Goal: Communication & Community: Connect with others

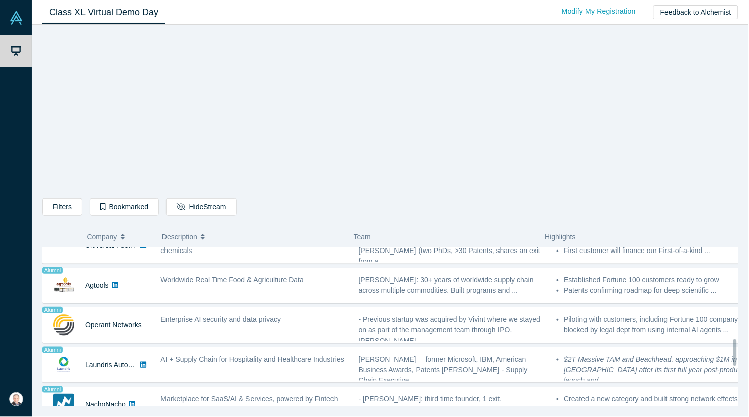
scroll to position [794, 0]
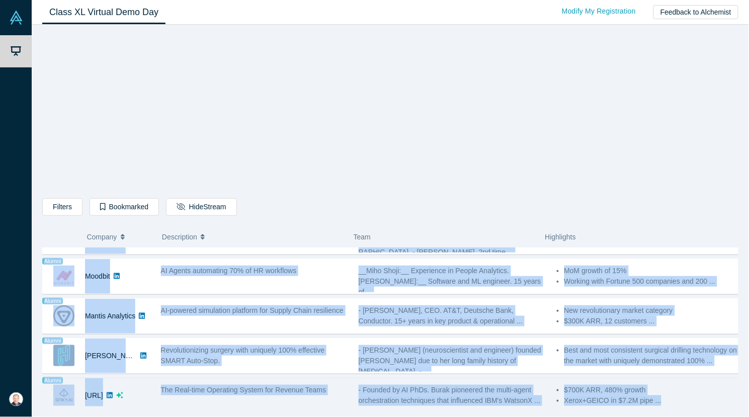
drag, startPoint x: 53, startPoint y: 257, endPoint x: 696, endPoint y: 395, distance: 657.6
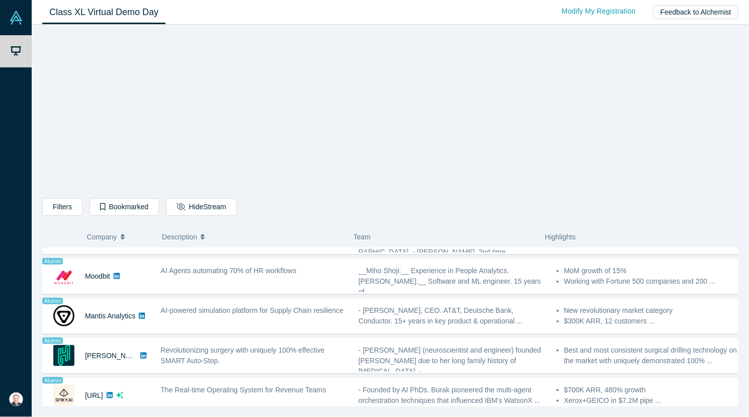
drag, startPoint x: 543, startPoint y: 358, endPoint x: 226, endPoint y: 153, distance: 377.7
click at [226, 153] on div "Filters AI Artificial Intelligence AI (Artificial Intelligence) B2B SaaS Data A…" at bounding box center [390, 219] width 696 height 375
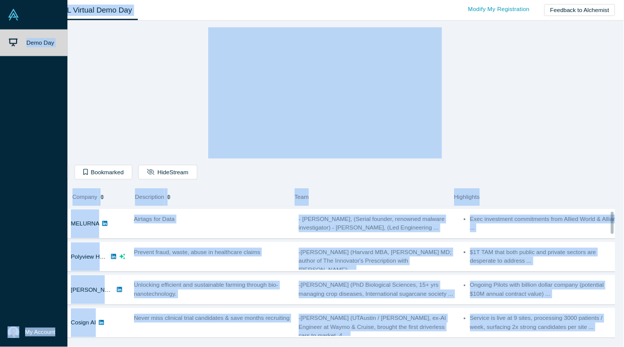
scroll to position [0, 0]
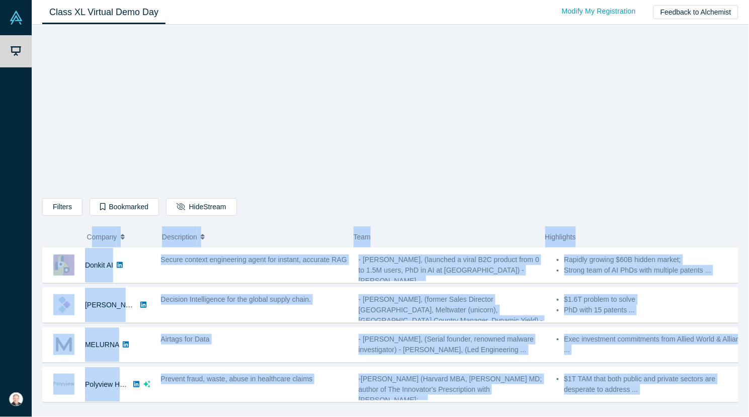
drag, startPoint x: 678, startPoint y: 380, endPoint x: 91, endPoint y: 246, distance: 602.2
click at [91, 246] on div "Filters AI Artificial Intelligence AI (Artificial Intelligence) B2B SaaS Data A…" at bounding box center [390, 219] width 696 height 375
copy div "ompany Description Team Highlights Donkit AI Secure context engineering agent f…"
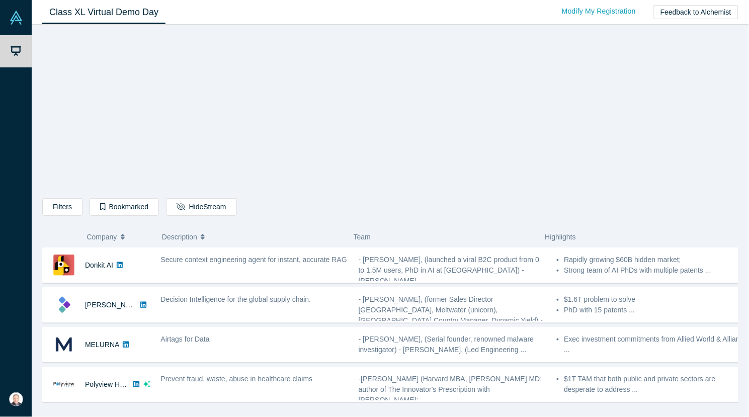
click at [598, 211] on div "Filters AI Artificial Intelligence AI (Artificial Intelligence) B2B SaaS Data A…" at bounding box center [390, 208] width 696 height 21
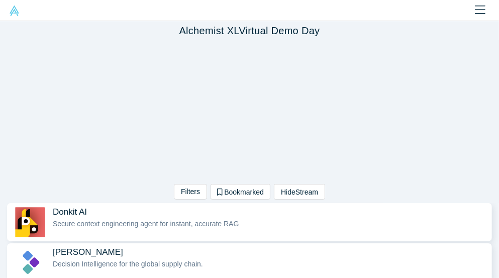
drag, startPoint x: 715, startPoint y: 2, endPoint x: 102, endPoint y: 168, distance: 635.5
click at [102, 168] on div "Filters AI Artificial Intelligence AI (Artificial Intelligence) B2B SaaS Data A…" at bounding box center [249, 121] width 499 height 163
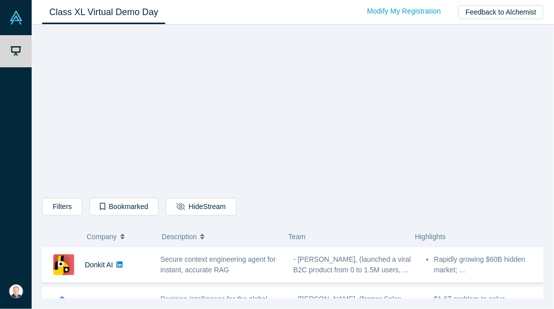
drag, startPoint x: 443, startPoint y: 1, endPoint x: 250, endPoint y: 193, distance: 272.6
click at [250, 193] on div at bounding box center [293, 115] width 282 height 166
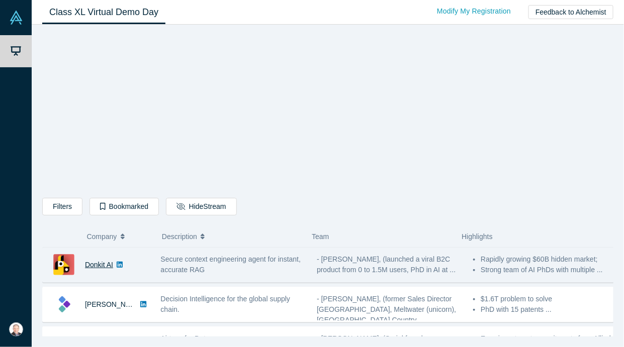
click at [90, 263] on link "Donkit AI" at bounding box center [99, 265] width 28 height 8
click at [100, 263] on link "Donkit AI" at bounding box center [99, 265] width 28 height 8
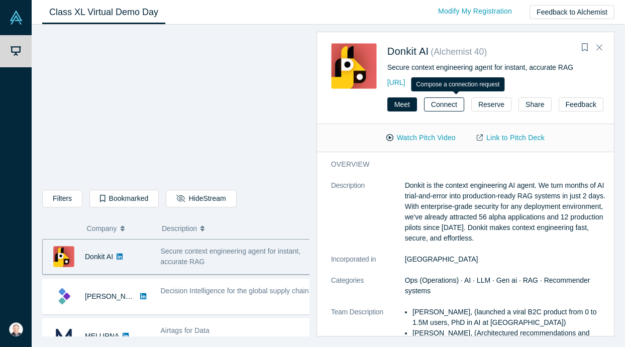
click at [457, 105] on button "Connect" at bounding box center [444, 105] width 40 height 14
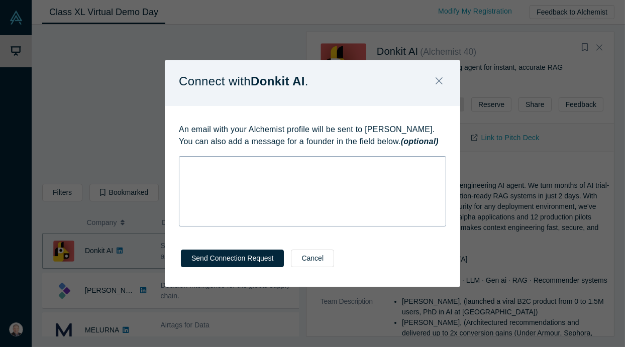
click at [234, 181] on div "rdw-wrapper" at bounding box center [312, 191] width 267 height 70
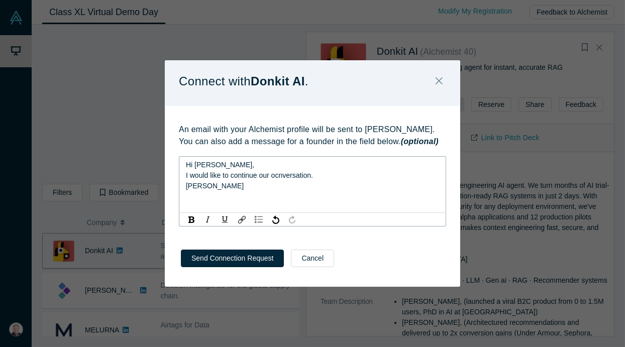
click at [359, 194] on div "Hi Mikhail, I would like to continue our ocnversation. Chuck DeVita" at bounding box center [312, 184] width 267 height 57
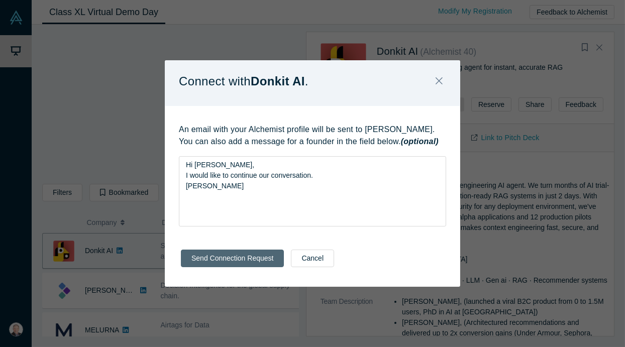
click at [237, 259] on button "Send Connection Request" at bounding box center [232, 259] width 103 height 18
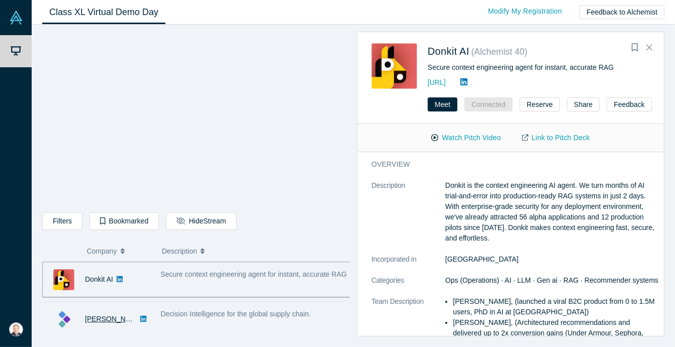
click at [96, 318] on link "Kimaru AI" at bounding box center [114, 319] width 58 height 8
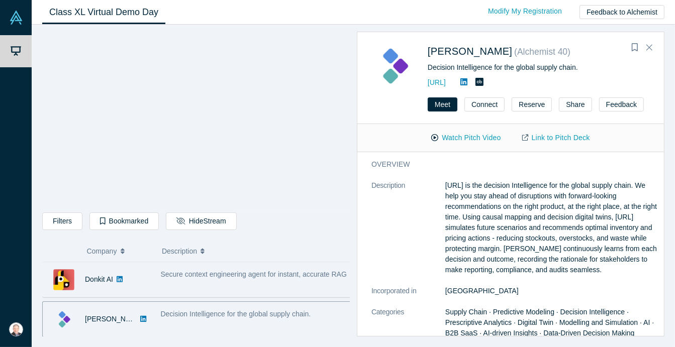
click at [147, 272] on div "Donkit AI" at bounding box center [97, 279] width 108 height 35
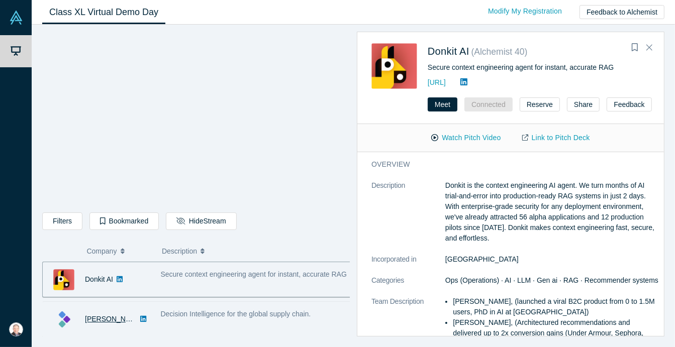
click at [95, 317] on link "Kimaru AI" at bounding box center [114, 319] width 58 height 8
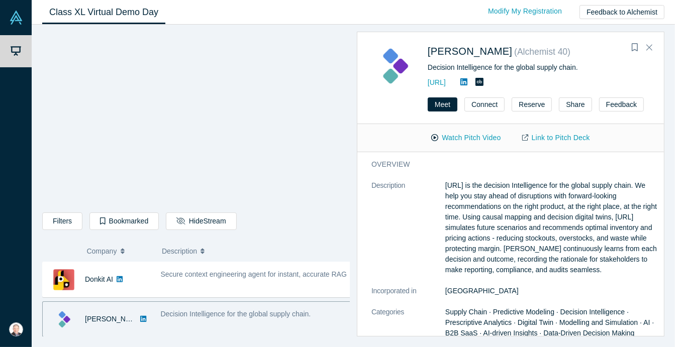
click at [203, 318] on div "Decision Intelligence for the global supply chain." at bounding box center [257, 314] width 193 height 11
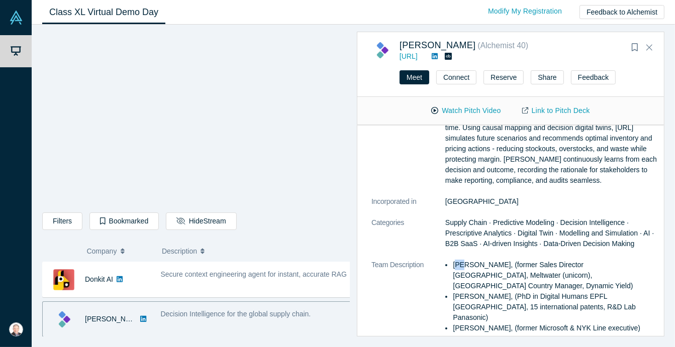
click at [458, 266] on li "Evan Burkosky, (former Sales Director Japan, Meltwater (unicorn), Japan Country…" at bounding box center [556, 276] width 207 height 32
drag, startPoint x: 468, startPoint y: 265, endPoint x: 454, endPoint y: 266, distance: 14.1
click at [454, 266] on li "Evan Burkosky, (former Sales Director Japan, Meltwater (unicorn), Japan Country…" at bounding box center [556, 276] width 207 height 32
copy li "Evan"
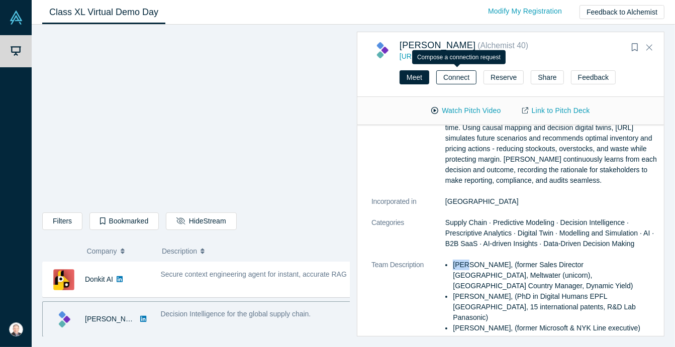
click at [456, 76] on button "Connect" at bounding box center [456, 77] width 40 height 14
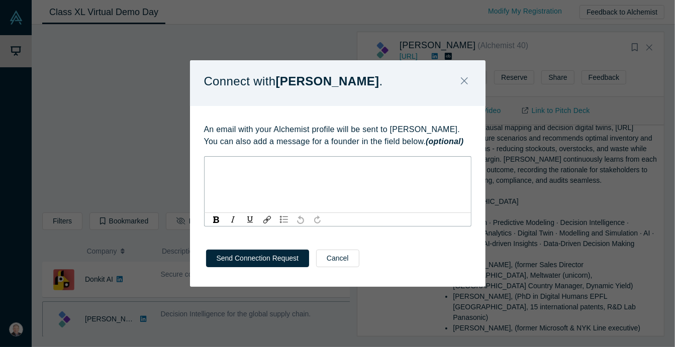
click at [236, 169] on div "rdw-editor" at bounding box center [338, 165] width 254 height 11
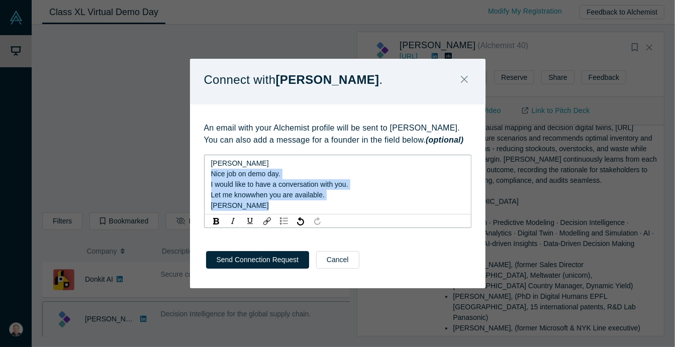
drag, startPoint x: 268, startPoint y: 201, endPoint x: 195, endPoint y: 174, distance: 78.1
click at [195, 174] on div "An email with your Alchemist profile will be sent to Evan Burkosky. You can als…" at bounding box center [338, 172] width 296 height 135
copy div "Nice job on demo day. I would like to have a conversation with you. Let me know…"
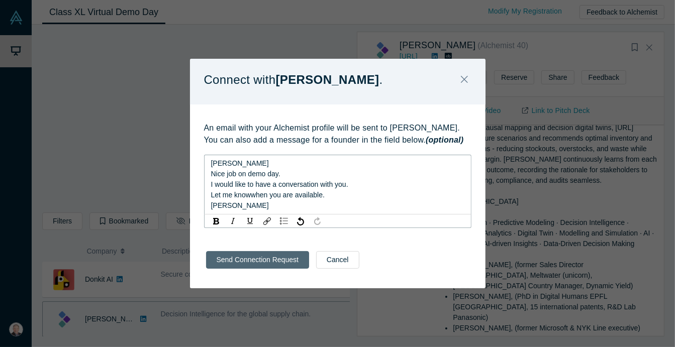
click at [271, 258] on button "Send Connection Request" at bounding box center [257, 260] width 103 height 18
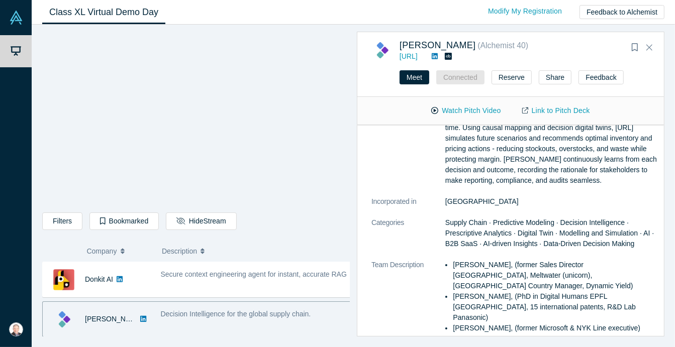
scroll to position [126, 0]
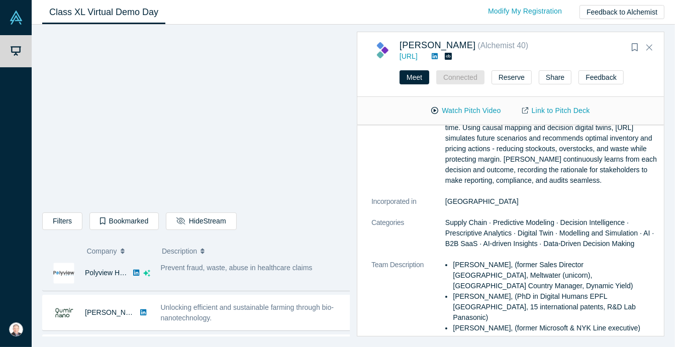
click at [326, 288] on div "Prevent fraud, waste, abuse in healthcare claims" at bounding box center [257, 273] width 204 height 32
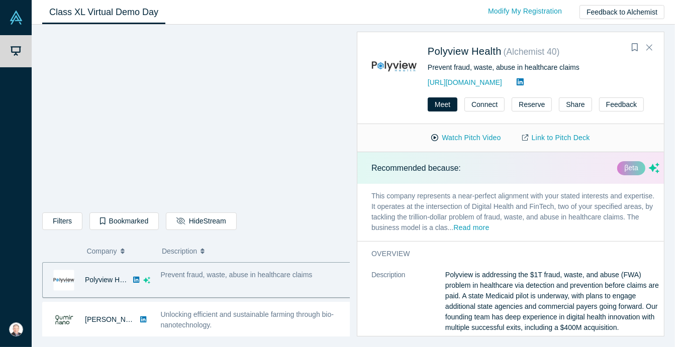
scroll to position [56, 0]
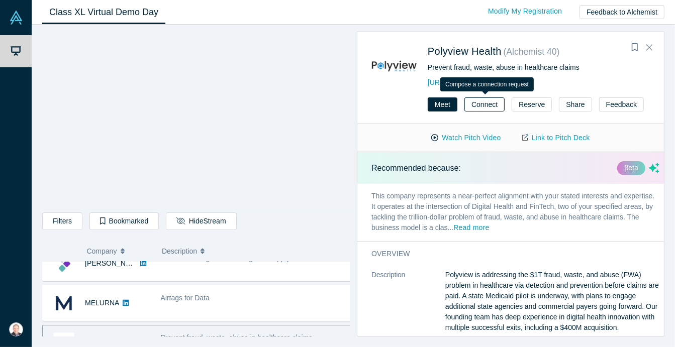
click at [488, 103] on button "Connect" at bounding box center [484, 105] width 40 height 14
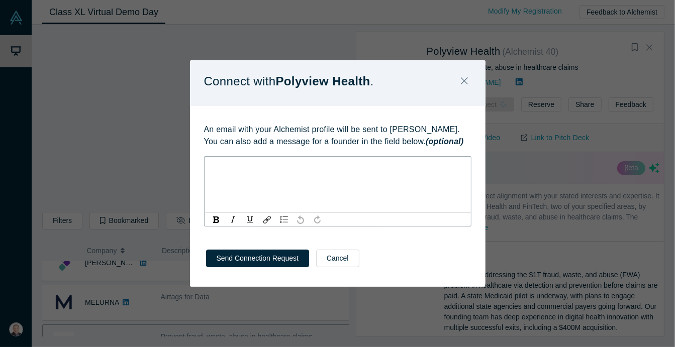
click at [254, 168] on div "rdw-editor" at bounding box center [338, 165] width 254 height 11
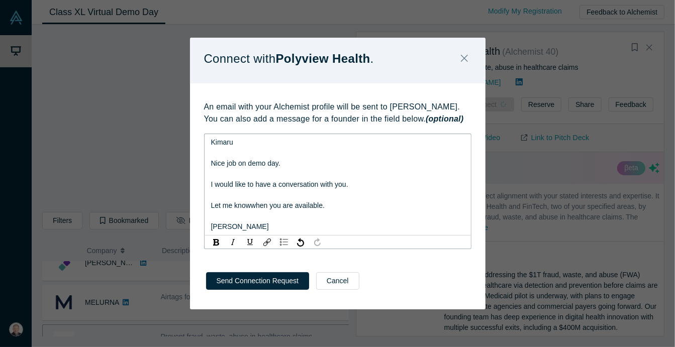
click at [207, 176] on div "Kimaru Nice job on demo day. I would like to have a conversation with you. Let …" at bounding box center [337, 185] width 267 height 102
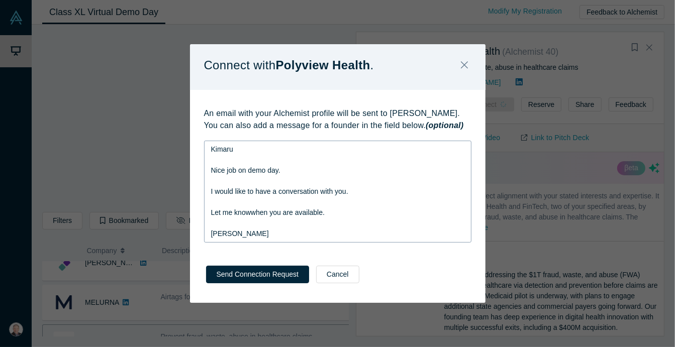
click at [208, 183] on div "Kimaru Nice job on demo day. I would like to have a conversation with you. Let …" at bounding box center [337, 192] width 267 height 102
click at [257, 279] on button "Send Connection Request" at bounding box center [257, 275] width 103 height 18
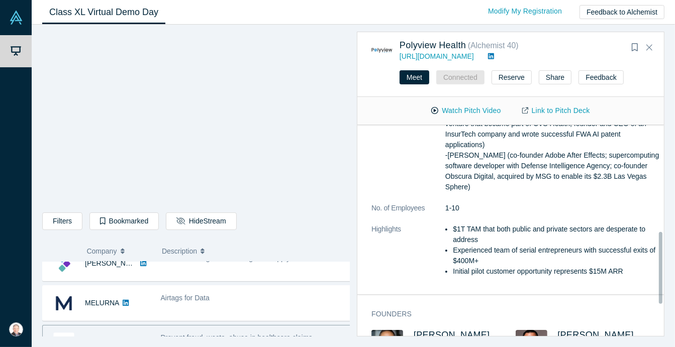
scroll to position [408, 0]
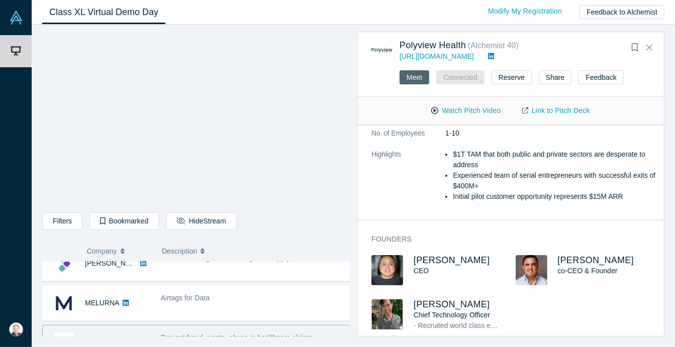
click at [416, 78] on button "Meet" at bounding box center [415, 77] width 30 height 14
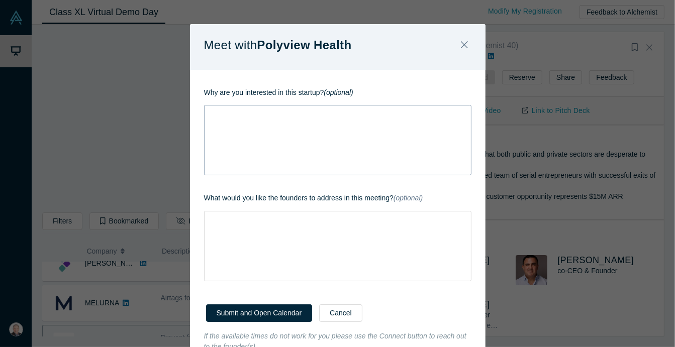
click at [230, 118] on div "rdw-editor" at bounding box center [338, 114] width 254 height 11
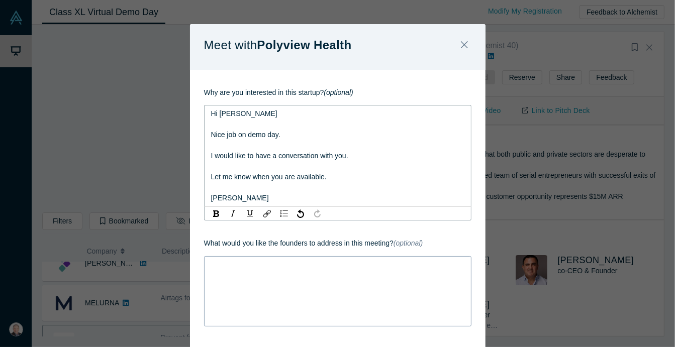
click at [221, 258] on div "rdw-wrapper" at bounding box center [337, 291] width 267 height 70
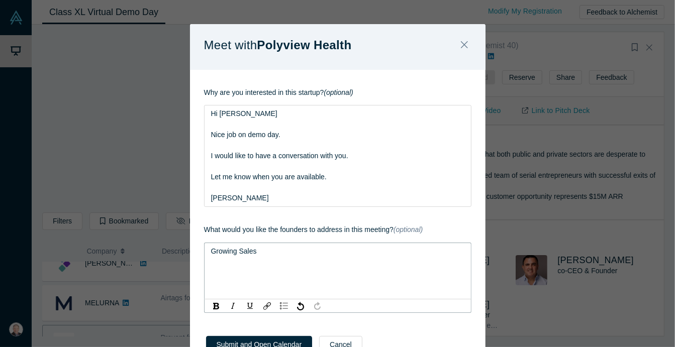
scroll to position [62, 0]
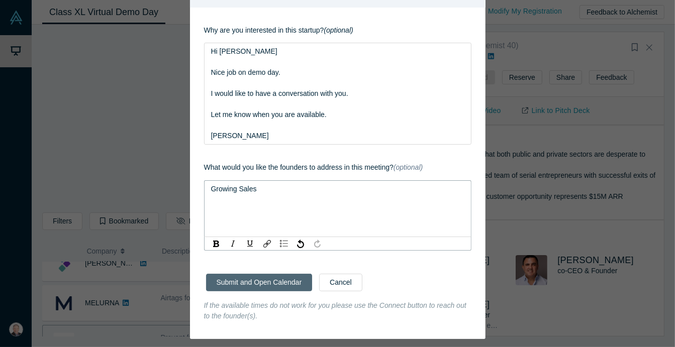
click at [276, 282] on button "Submit and Open Calendar" at bounding box center [259, 283] width 107 height 18
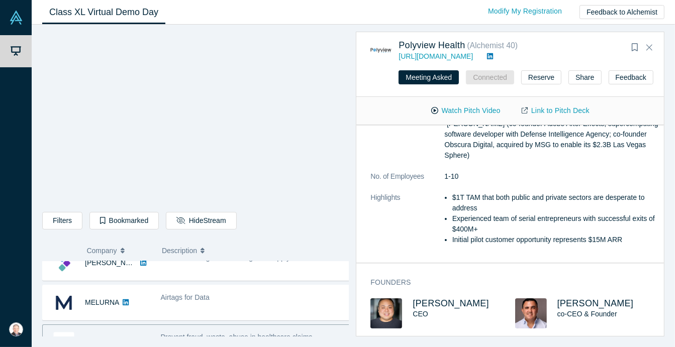
scroll to position [119, 0]
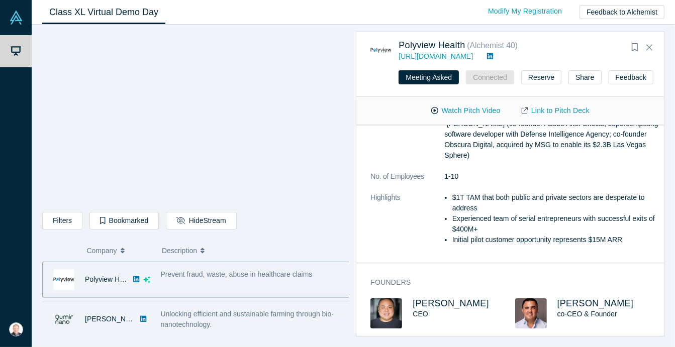
click at [139, 307] on div "[PERSON_NAME]" at bounding box center [97, 319] width 108 height 35
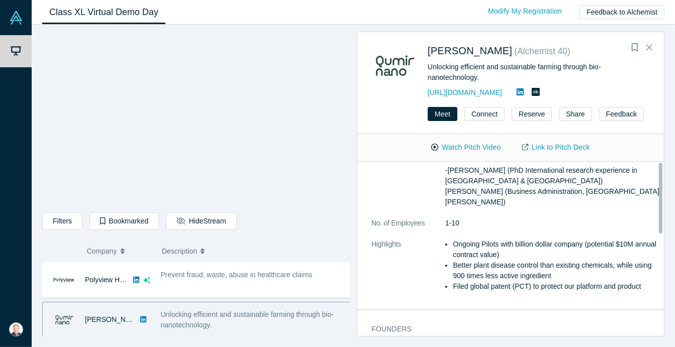
scroll to position [0, 0]
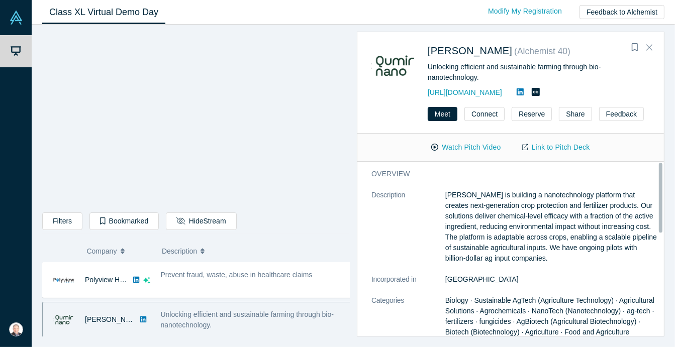
click at [144, 317] on div "[PERSON_NAME]" at bounding box center [97, 320] width 108 height 35
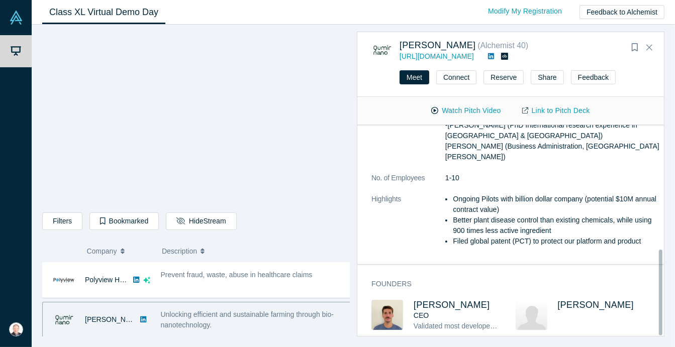
scroll to position [304, 0]
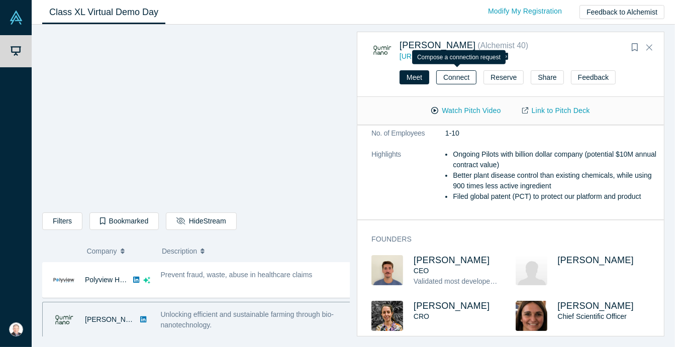
click at [460, 79] on button "Connect" at bounding box center [456, 77] width 40 height 14
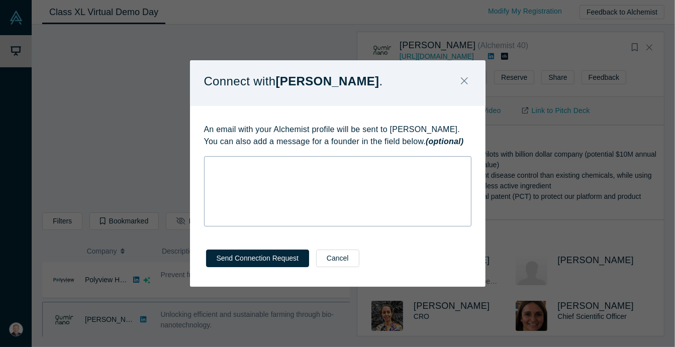
click at [304, 177] on div "rdw-wrapper" at bounding box center [337, 191] width 267 height 70
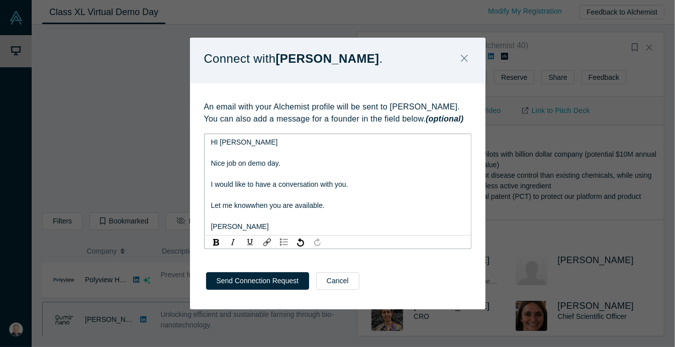
click at [273, 182] on span "I would like to have a conversation with you." at bounding box center [279, 184] width 137 height 8
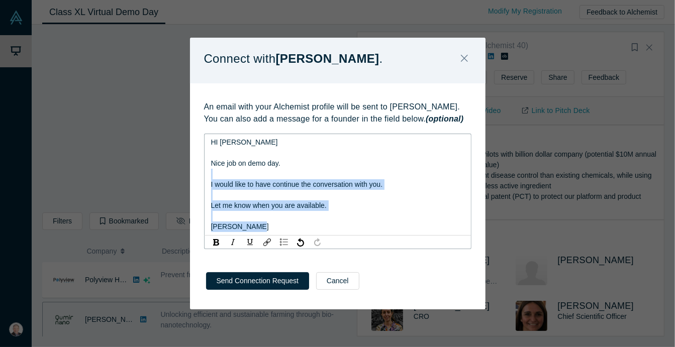
drag, startPoint x: 285, startPoint y: 225, endPoint x: 196, endPoint y: 175, distance: 102.2
click at [196, 175] on div "An email with your Alchemist profile will be sent to Franco Ciaffone. You can a…" at bounding box center [338, 171] width 296 height 177
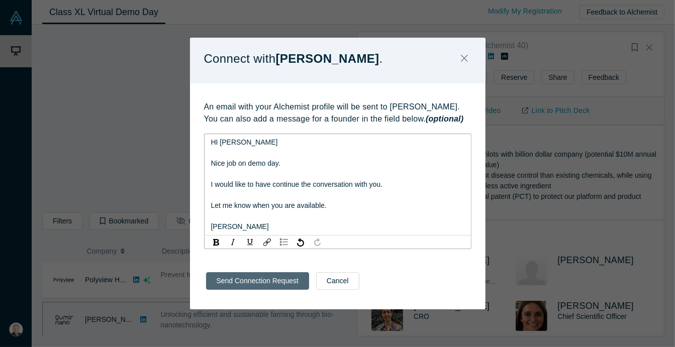
click at [242, 282] on button "Send Connection Request" at bounding box center [257, 281] width 103 height 18
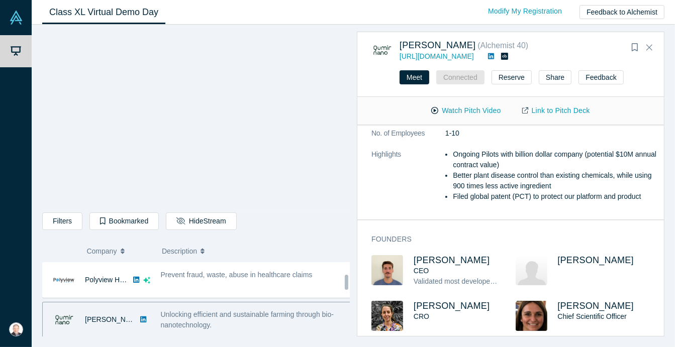
scroll to position [181, 0]
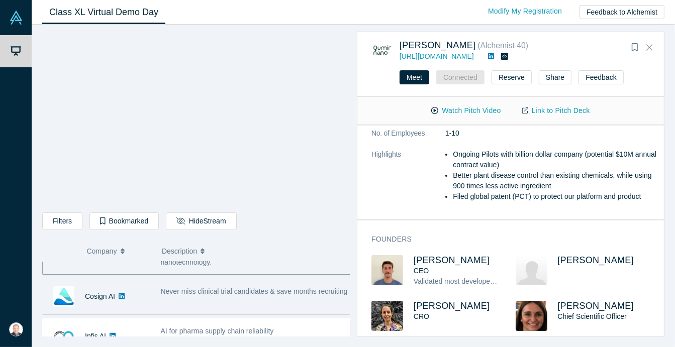
click at [152, 291] on div "Cosign AI" at bounding box center [99, 297] width 113 height 35
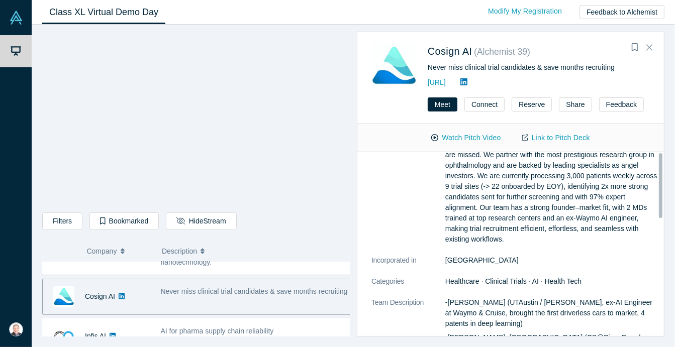
scroll to position [0, 0]
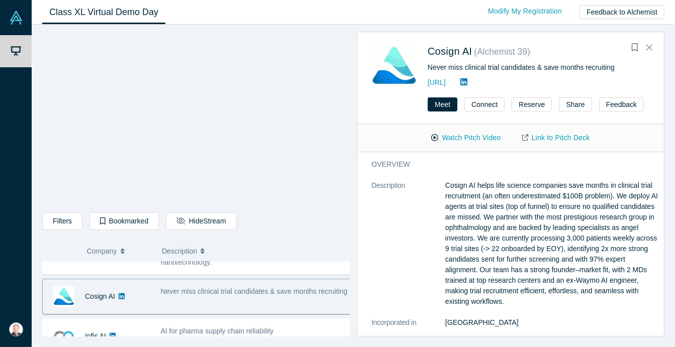
click at [313, 290] on span "Never miss clinical trial candidates & save months recruiting" at bounding box center [254, 292] width 187 height 8
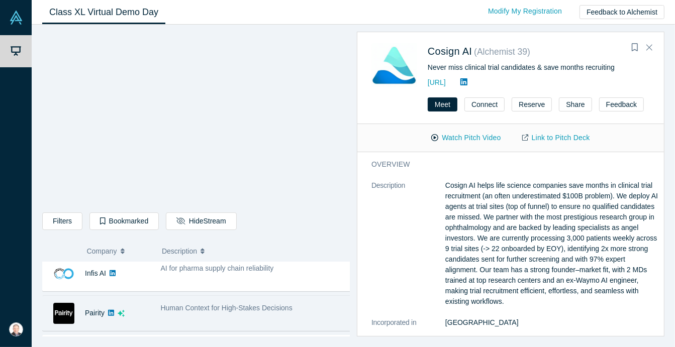
click at [166, 314] on div "Human Context for High-Stakes Decisions" at bounding box center [257, 314] width 204 height 32
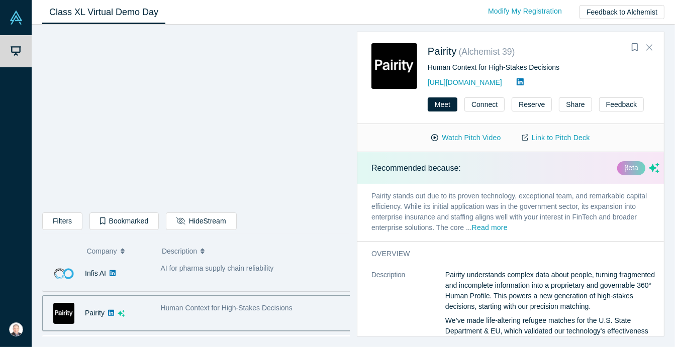
click at [64, 270] on img at bounding box center [63, 273] width 21 height 21
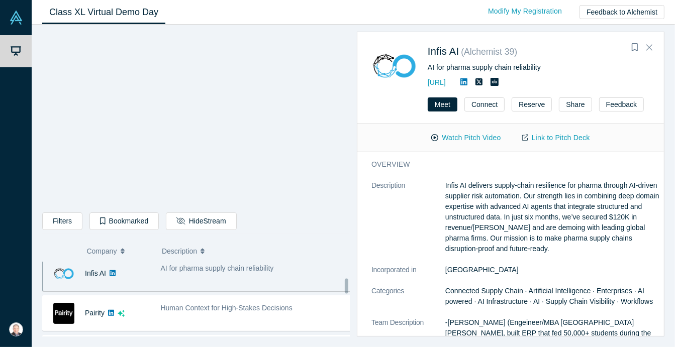
scroll to position [237, 0]
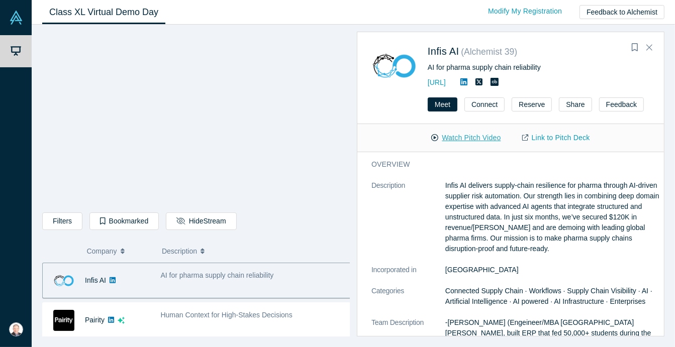
click at [463, 138] on button "Watch Pitch Video" at bounding box center [466, 138] width 90 height 18
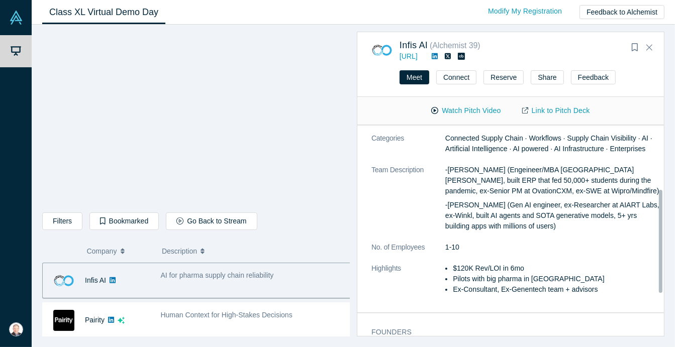
scroll to position [181, 0]
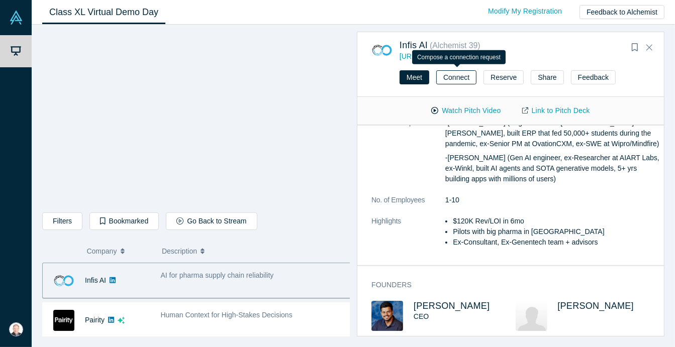
click at [458, 79] on button "Connect" at bounding box center [456, 77] width 40 height 14
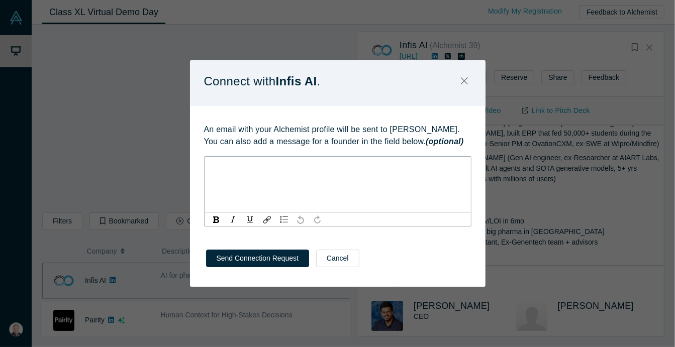
click at [249, 170] on div "rdw-editor" at bounding box center [338, 165] width 254 height 11
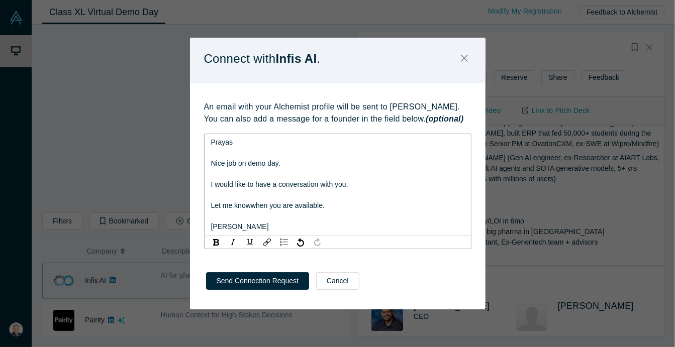
click at [252, 203] on span "Let me knowwhen you are available." at bounding box center [268, 206] width 114 height 8
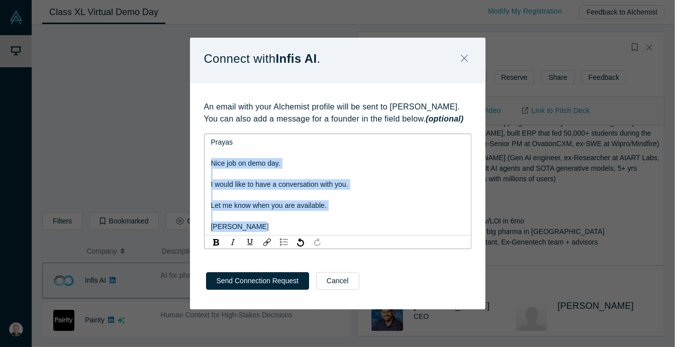
drag, startPoint x: 266, startPoint y: 230, endPoint x: 211, endPoint y: 165, distance: 84.9
click at [211, 165] on div "Prayas Nice job on demo day. I would like to have a conversation with you. Let …" at bounding box center [338, 184] width 254 height 95
copy div "Nice job on demo day. I would like to have a conversation with you. Let me know…"
click at [408, 197] on div "rdw-editor" at bounding box center [338, 195] width 254 height 11
click at [405, 197] on div "rdw-editor" at bounding box center [338, 195] width 254 height 11
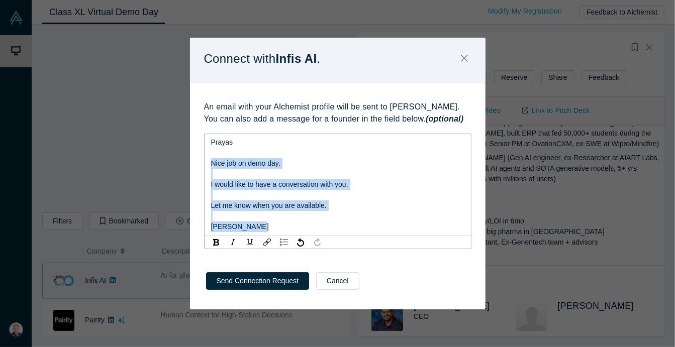
click at [388, 214] on div "rdw-editor" at bounding box center [338, 216] width 254 height 11
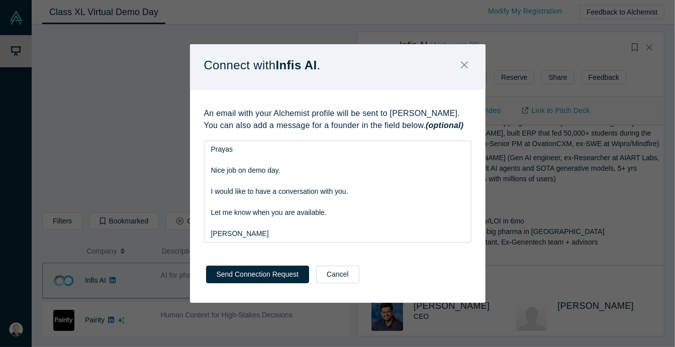
click at [385, 264] on div "Send Connection Request Cancel" at bounding box center [338, 278] width 296 height 50
click at [257, 275] on button "Send Connection Request" at bounding box center [257, 275] width 103 height 18
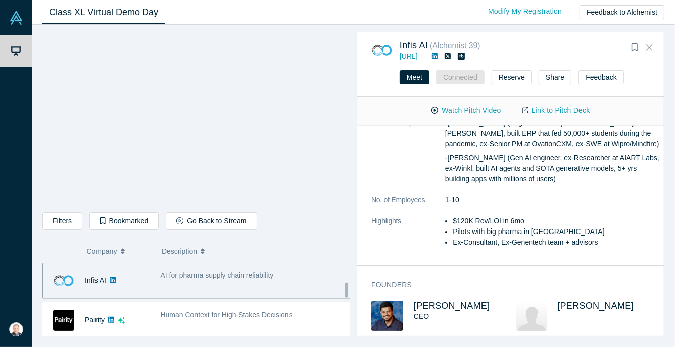
scroll to position [300, 0]
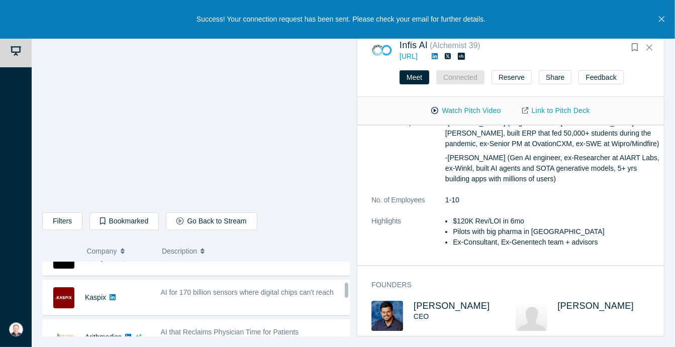
click at [313, 257] on button "Description" at bounding box center [252, 251] width 181 height 21
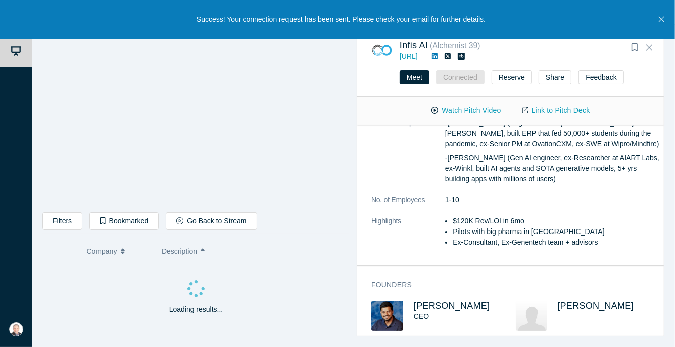
click at [244, 289] on div "Loading results..." at bounding box center [196, 299] width 308 height 74
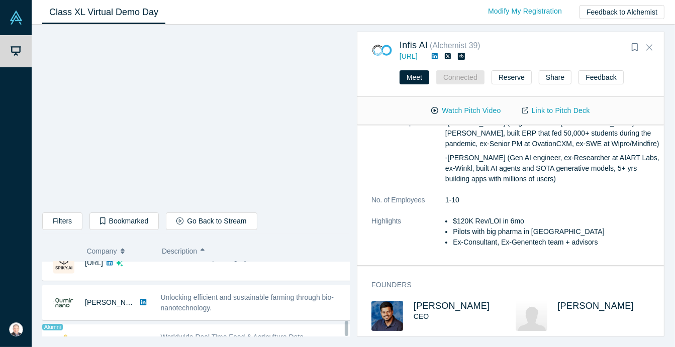
scroll to position [874, 0]
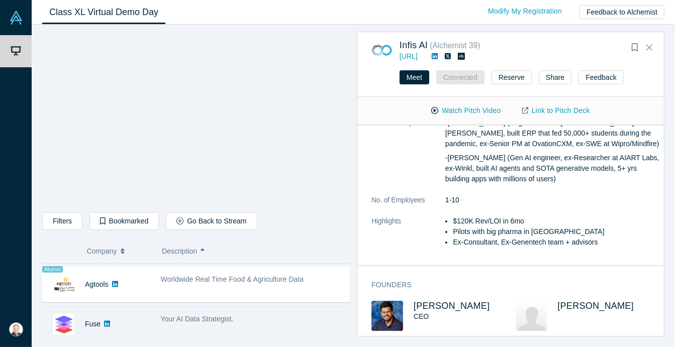
click at [110, 317] on link at bounding box center [107, 324] width 13 height 35
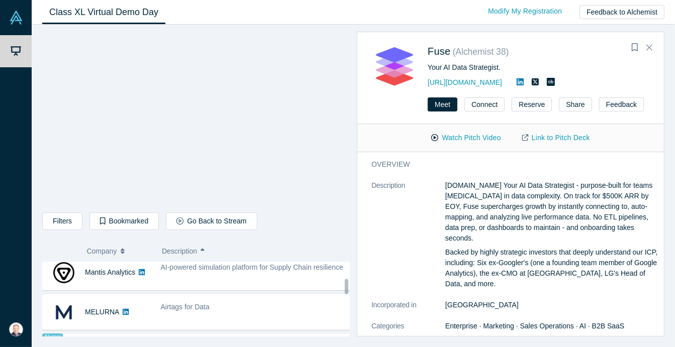
scroll to position [182, 0]
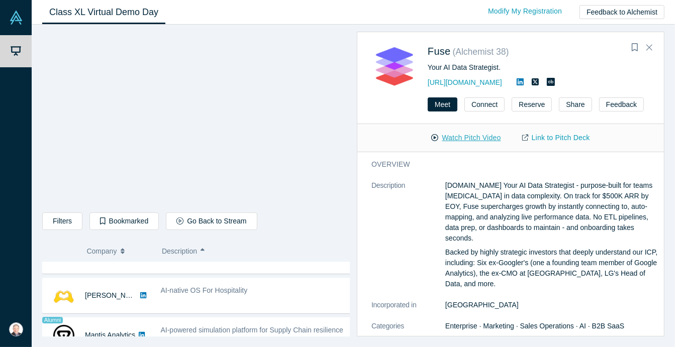
click at [475, 138] on button "Watch Pitch Video" at bounding box center [466, 138] width 90 height 18
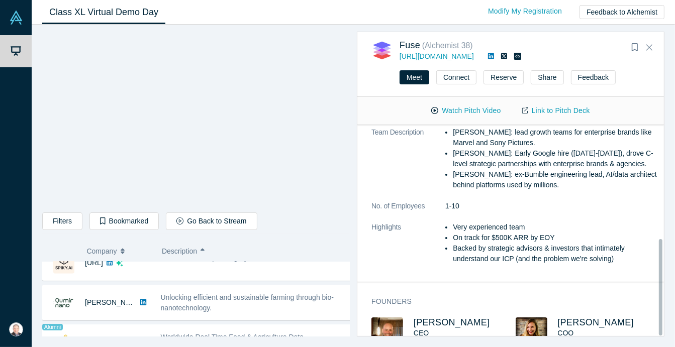
scroll to position [248, 0]
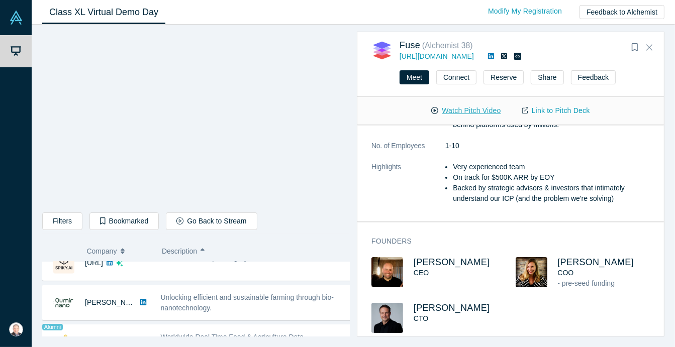
click at [455, 112] on button "Watch Pitch Video" at bounding box center [466, 111] width 90 height 18
click at [454, 111] on button "Watch Pitch Video" at bounding box center [466, 111] width 90 height 18
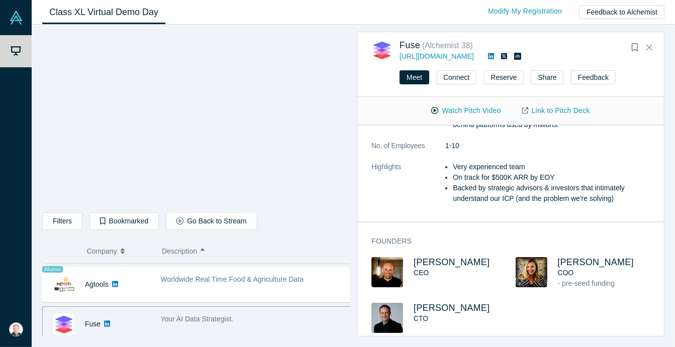
scroll to position [811, 0]
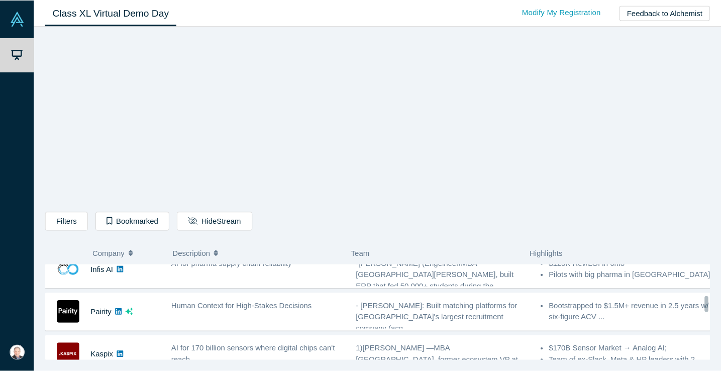
scroll to position [251, 0]
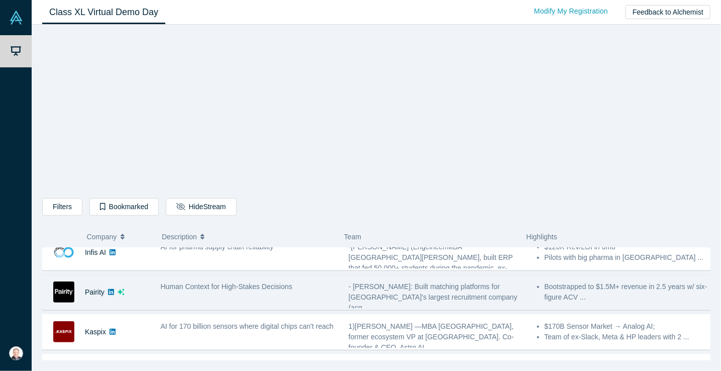
drag, startPoint x: 637, startPoint y: 0, endPoint x: 264, endPoint y: 292, distance: 473.4
click at [264, 292] on div "Human Context for High-Stakes Decisions" at bounding box center [249, 292] width 188 height 32
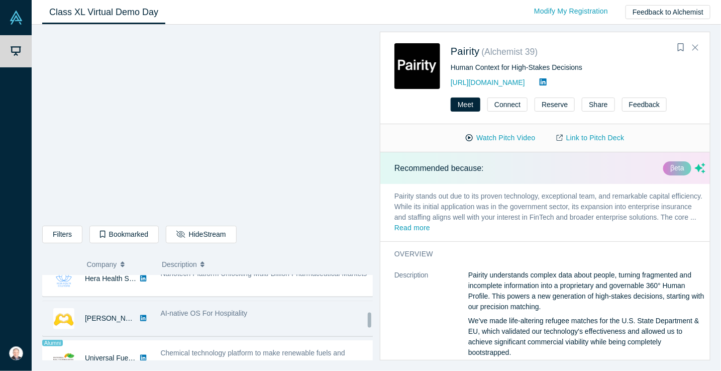
scroll to position [397, 0]
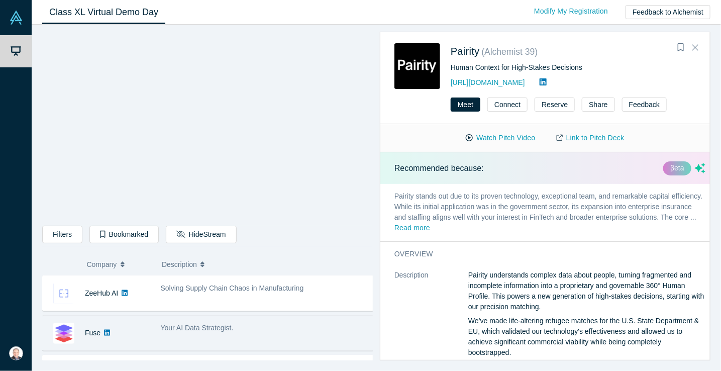
click at [68, 330] on img at bounding box center [63, 333] width 21 height 21
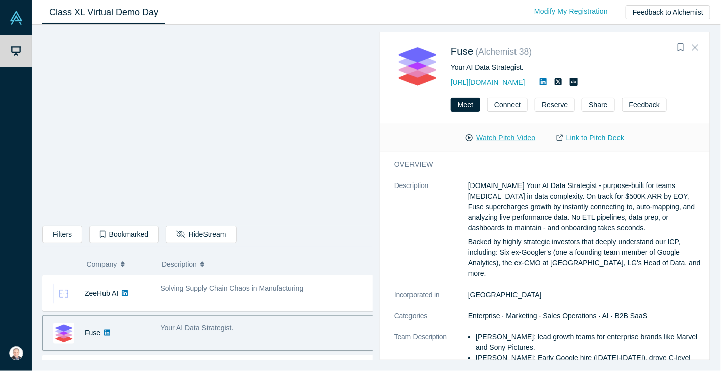
click at [501, 136] on button "Watch Pitch Video" at bounding box center [500, 138] width 90 height 18
click at [504, 103] on button "Connect" at bounding box center [508, 105] width 40 height 14
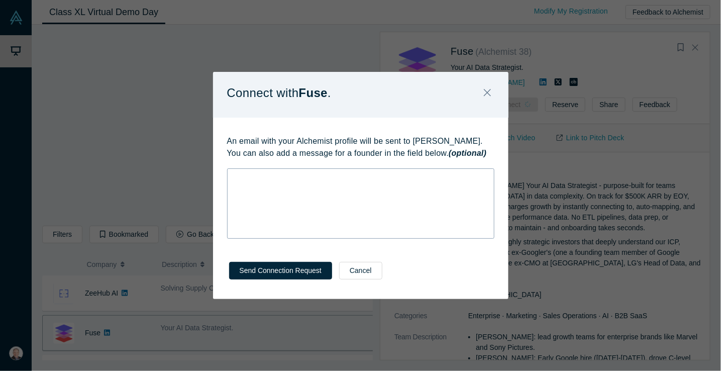
click at [275, 190] on div "rdw-wrapper" at bounding box center [360, 203] width 267 height 70
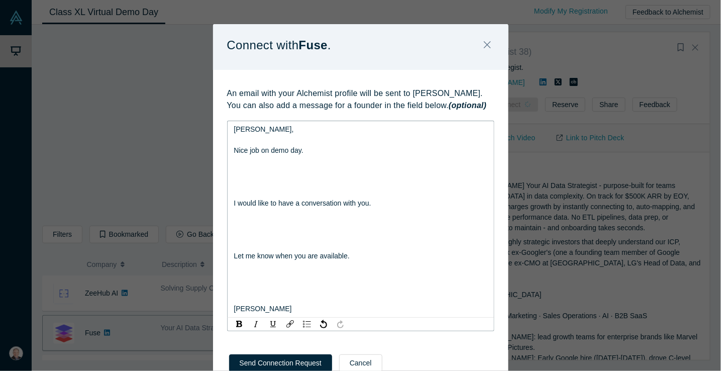
click at [258, 174] on div "rdw-editor" at bounding box center [361, 171] width 254 height 11
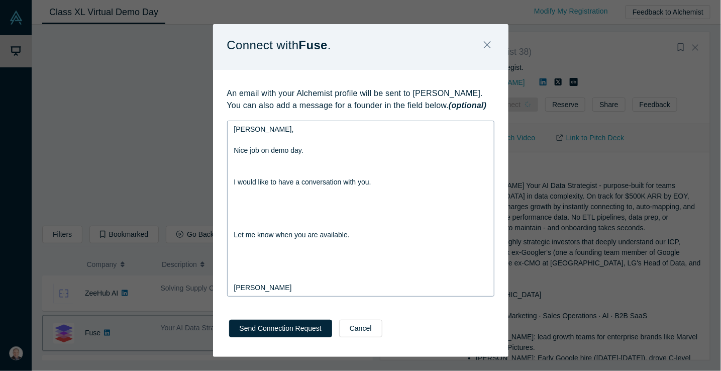
click at [227, 181] on div "Jeff, Nice job on demo day. I would like to have a conversation with you. Let m…" at bounding box center [360, 209] width 267 height 176
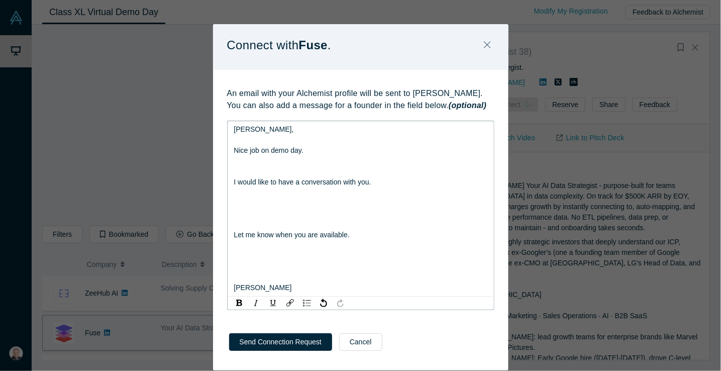
click at [259, 223] on div "rdw-editor" at bounding box center [361, 224] width 254 height 11
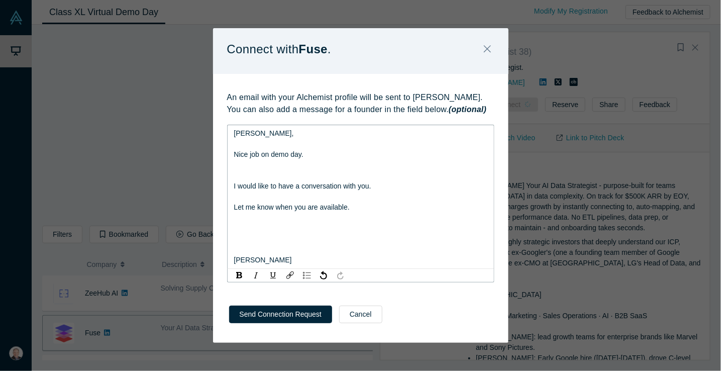
click at [250, 162] on div "rdw-editor" at bounding box center [361, 165] width 254 height 11
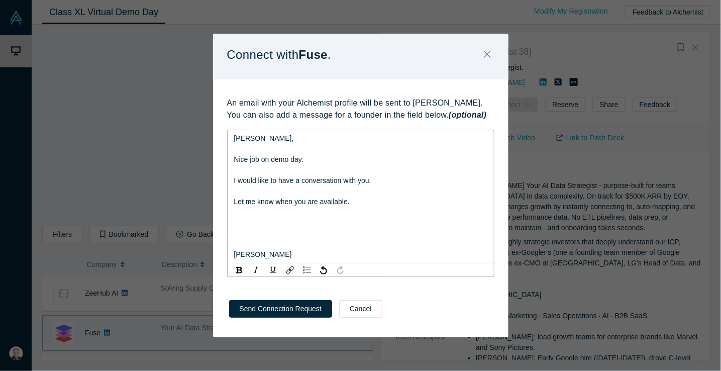
click at [248, 229] on div "rdw-editor" at bounding box center [361, 233] width 254 height 11
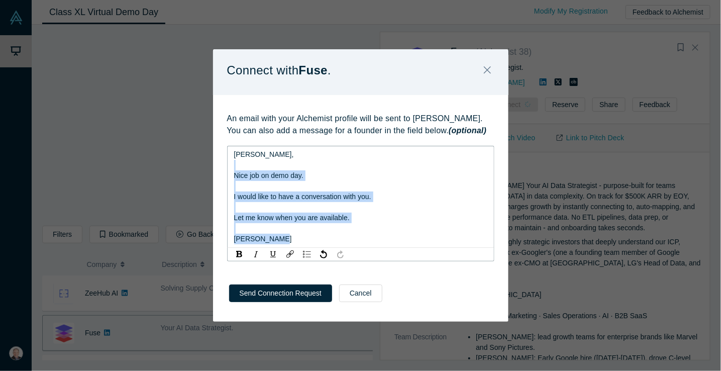
drag, startPoint x: 294, startPoint y: 239, endPoint x: 219, endPoint y: 163, distance: 106.6
click at [219, 161] on div "An email with your Alchemist profile will be sent to Jeff Cherkassky. You can a…" at bounding box center [361, 183] width 296 height 177
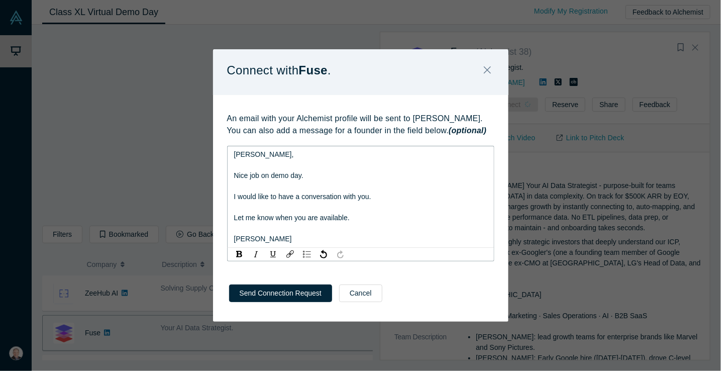
click at [240, 160] on div "rdw-editor" at bounding box center [361, 165] width 254 height 11
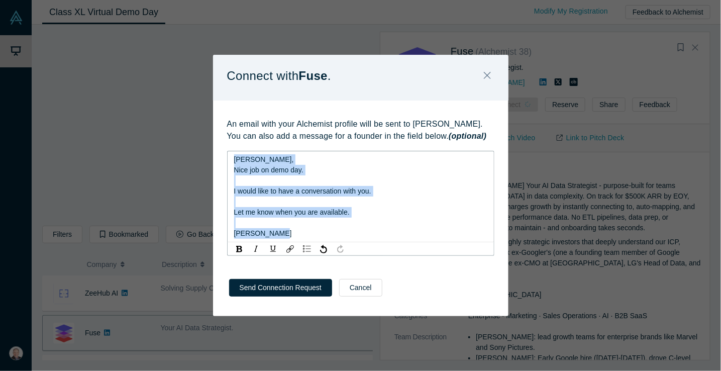
drag, startPoint x: 310, startPoint y: 235, endPoint x: 219, endPoint y: 164, distance: 115.0
click at [219, 164] on div "An email with your Alchemist profile will be sent to Jeff Cherkassky. You can a…" at bounding box center [361, 184] width 296 height 166
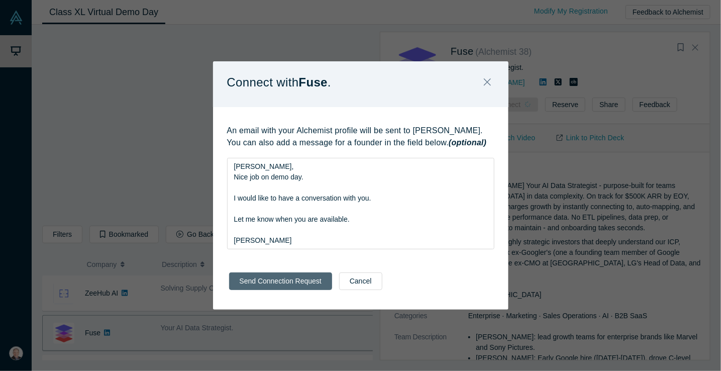
click at [271, 288] on button "Send Connection Request" at bounding box center [280, 281] width 103 height 18
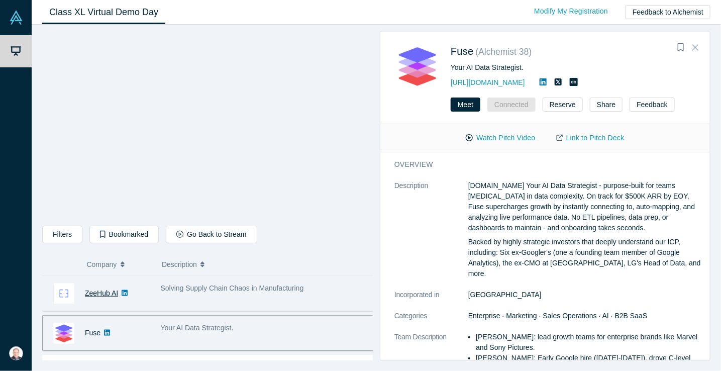
click at [100, 292] on link "ZeeHub AI" at bounding box center [101, 293] width 33 height 8
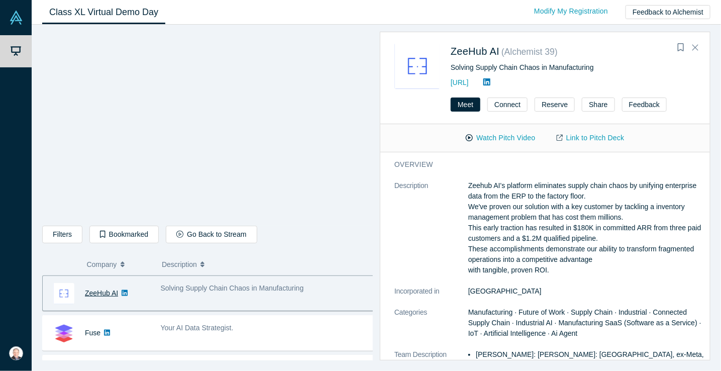
scroll to position [396, 0]
click at [497, 137] on button "Watch Pitch Video" at bounding box center [500, 138] width 90 height 18
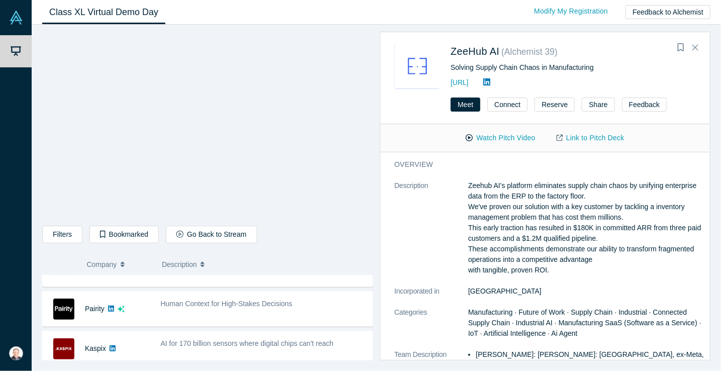
scroll to position [329, 0]
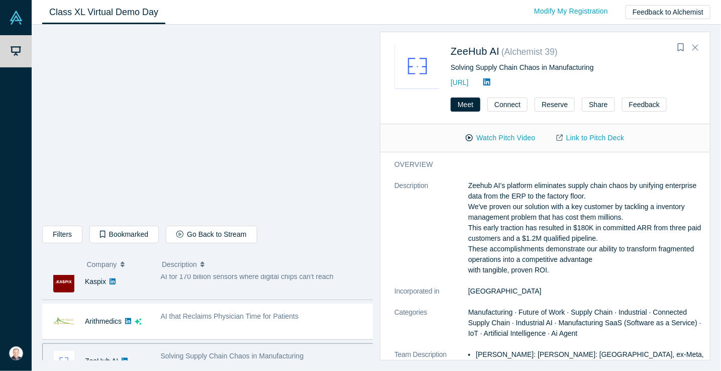
click at [83, 288] on div "Kaspix" at bounding box center [97, 281] width 108 height 35
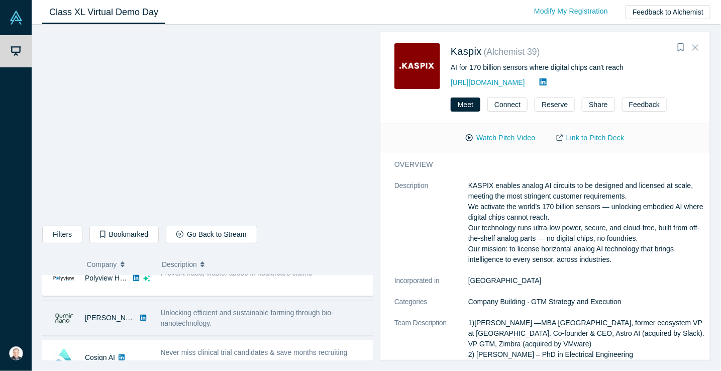
scroll to position [201, 0]
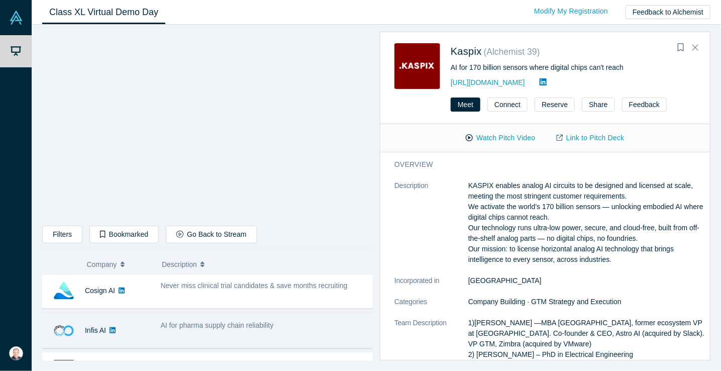
click at [159, 334] on div "AI for pharma supply chain reliability" at bounding box center [268, 331] width 227 height 32
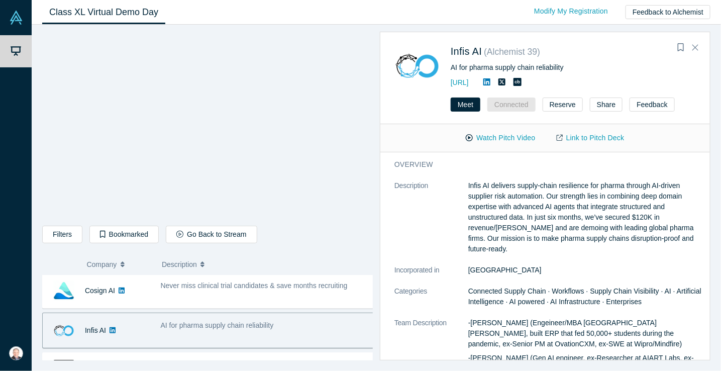
scroll to position [268, 0]
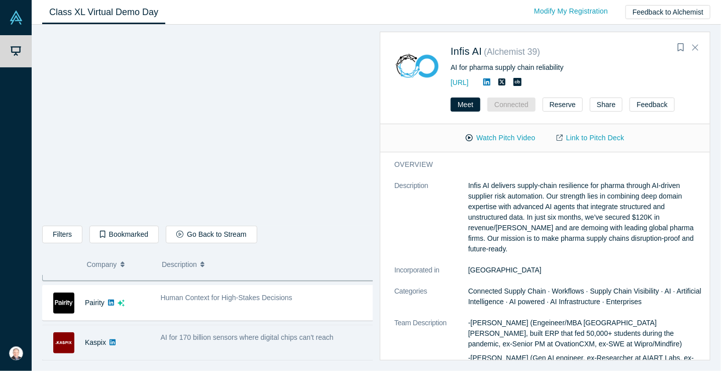
click at [160, 332] on div "AI for 170 billion sensors where digital chips can't reach" at bounding box center [268, 343] width 227 height 32
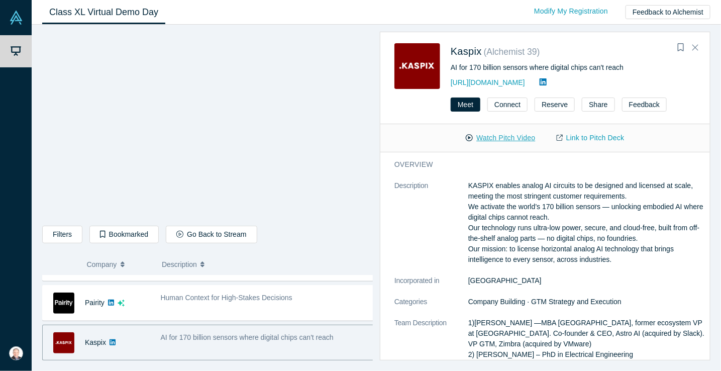
click at [505, 135] on button "Watch Pitch Video" at bounding box center [500, 138] width 90 height 18
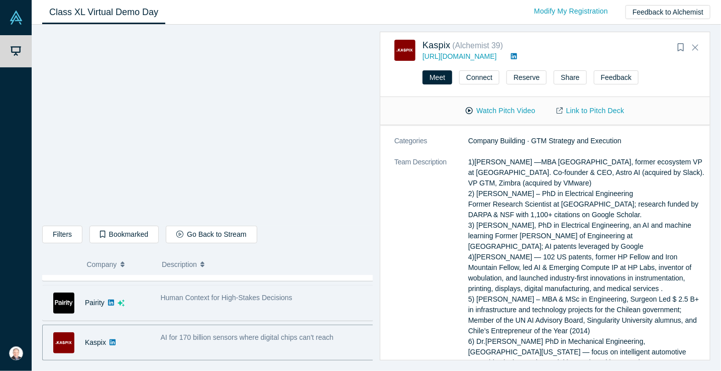
scroll to position [335, 0]
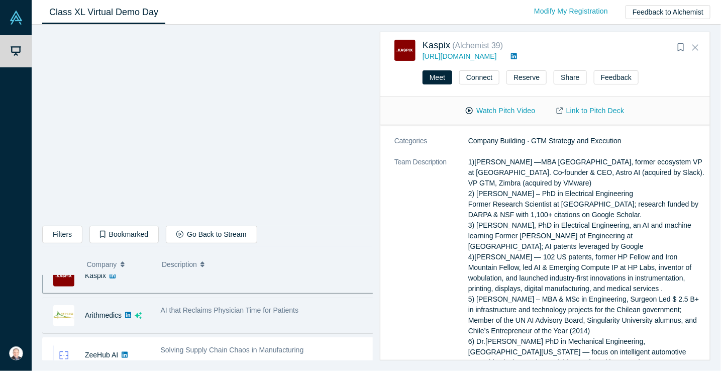
click at [169, 310] on span "AI that Reclaims Physician Time for Patients" at bounding box center [230, 310] width 138 height 8
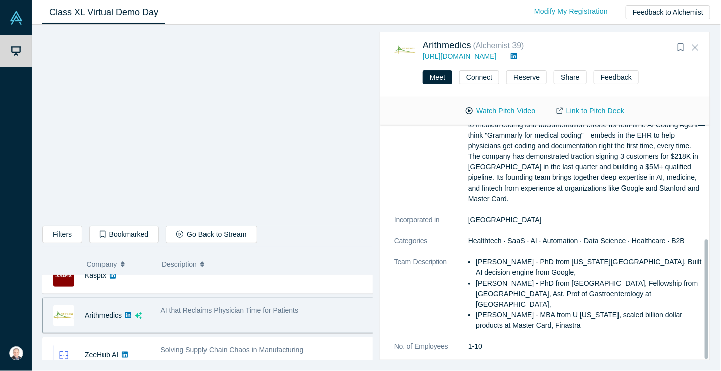
scroll to position [0, 0]
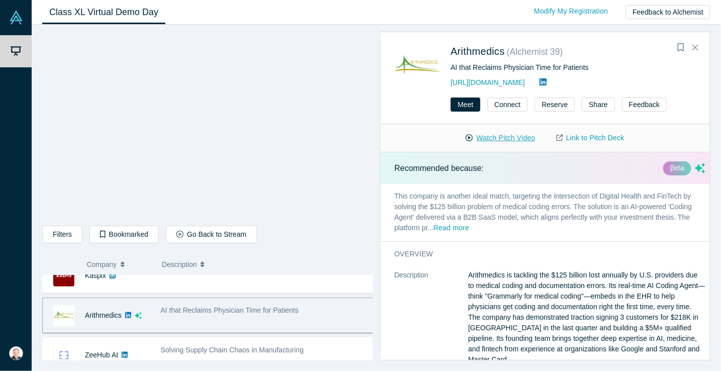
click at [499, 135] on button "Watch Pitch Video" at bounding box center [500, 138] width 90 height 18
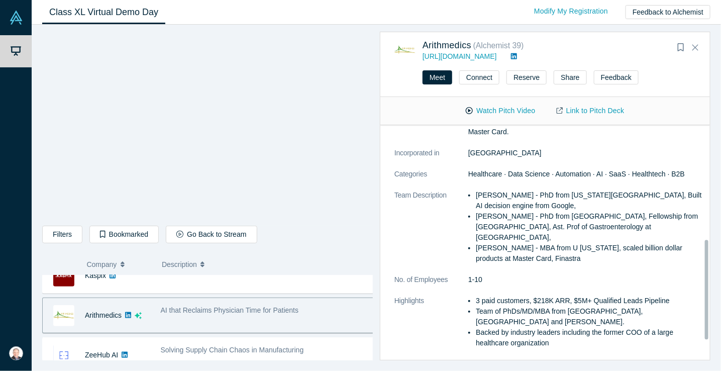
scroll to position [268, 0]
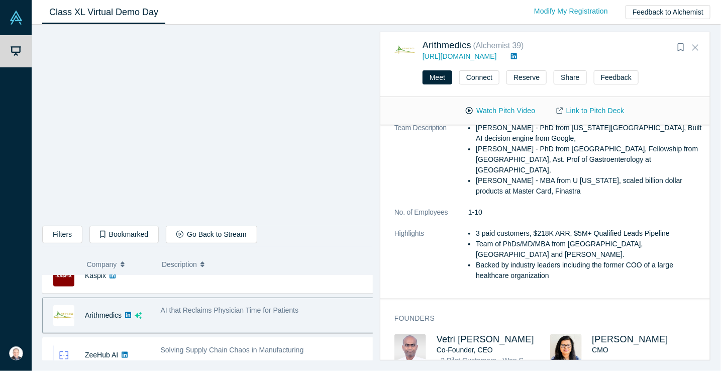
click at [344, 241] on div "Filters AI Artificial Intelligence AI (Artificial Intelligence) B2B SaaS Data A…" at bounding box center [207, 236] width 331 height 21
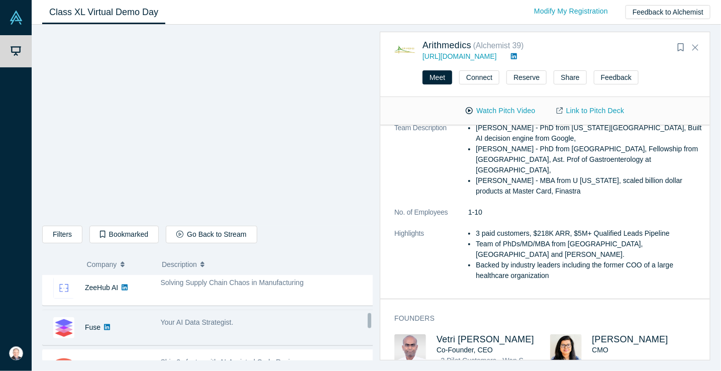
scroll to position [469, 0]
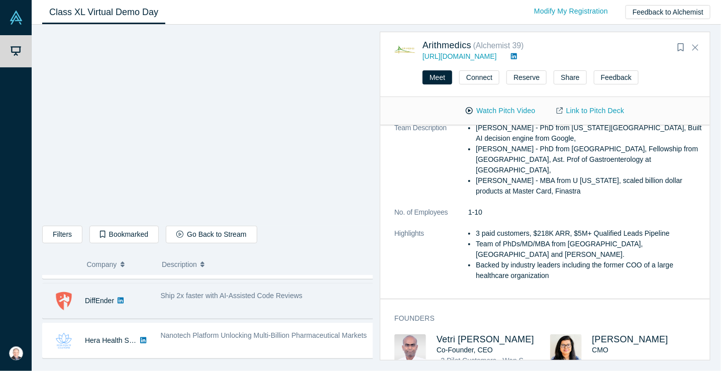
click at [165, 294] on span "Ship 2x faster with AI-Assisted Code Reviews" at bounding box center [232, 296] width 142 height 8
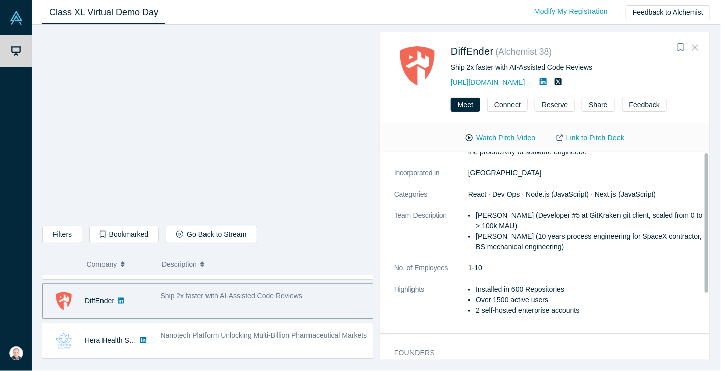
scroll to position [0, 0]
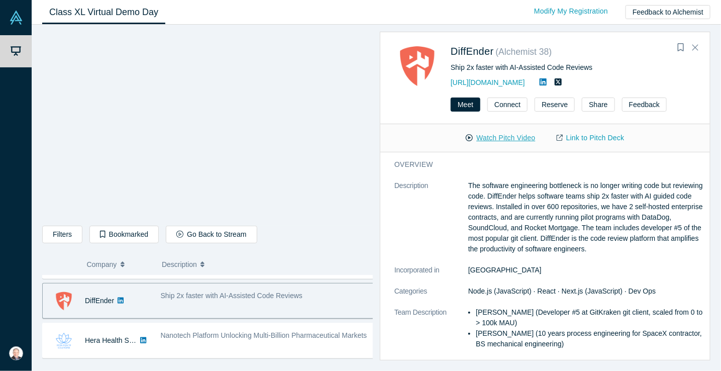
click at [506, 136] on button "Watch Pitch Video" at bounding box center [500, 138] width 90 height 18
click at [42, 258] on div "Filters AI Artificial Intelligence AI (Artificial Intelligence) B2B SaaS Data A…" at bounding box center [207, 196] width 331 height 329
click at [501, 102] on button "Connect" at bounding box center [508, 105] width 40 height 14
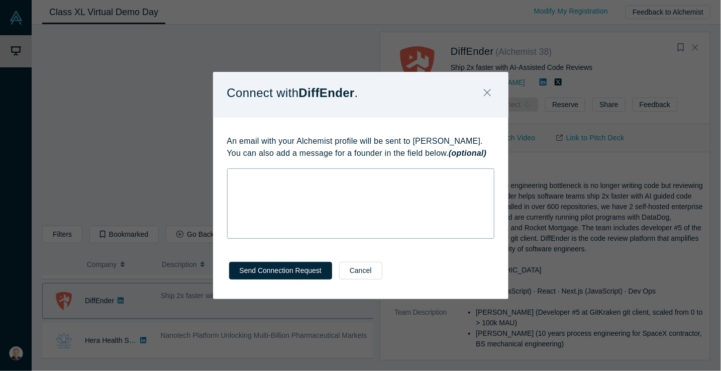
click at [288, 191] on div "rdw-wrapper" at bounding box center [360, 203] width 267 height 70
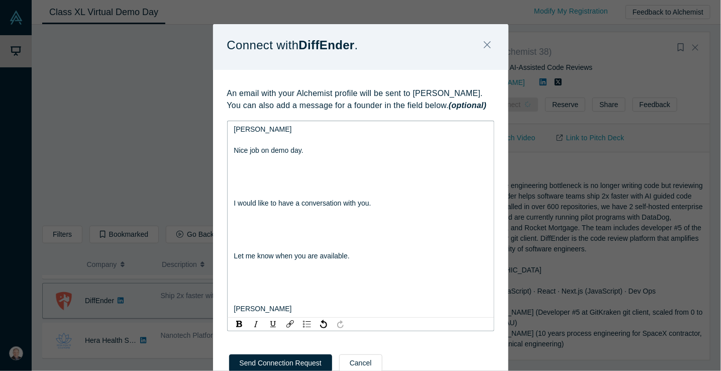
drag, startPoint x: 282, startPoint y: 188, endPoint x: 220, endPoint y: 185, distance: 61.4
click at [220, 185] on div "An email with your Alchemist profile will be sent to Kyle Smith. You can also a…" at bounding box center [361, 206] width 296 height 272
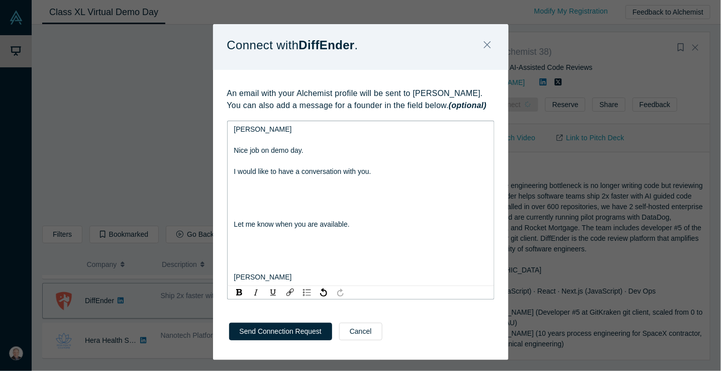
click at [251, 206] on div "rdw-editor" at bounding box center [361, 203] width 254 height 11
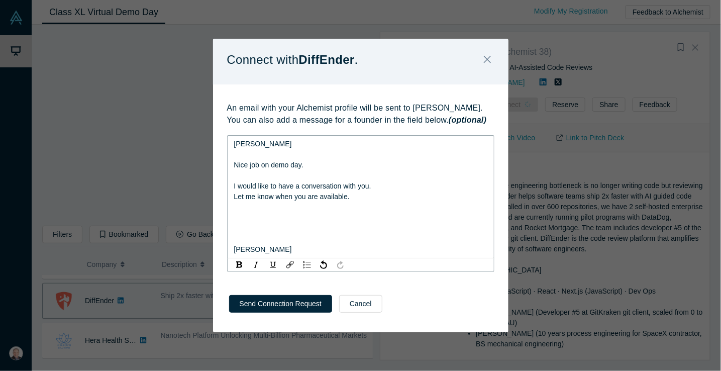
click at [242, 225] on div "rdw-editor" at bounding box center [361, 228] width 254 height 11
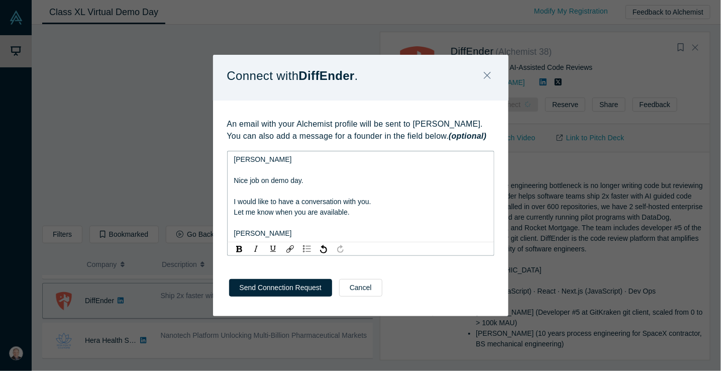
click at [285, 284] on button "Send Connection Request" at bounding box center [280, 288] width 103 height 18
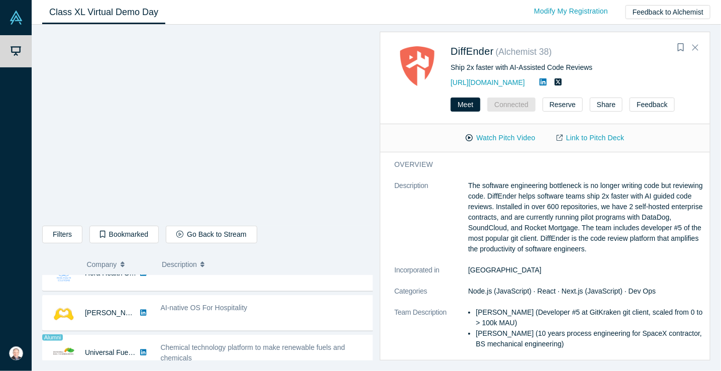
scroll to position [469, 0]
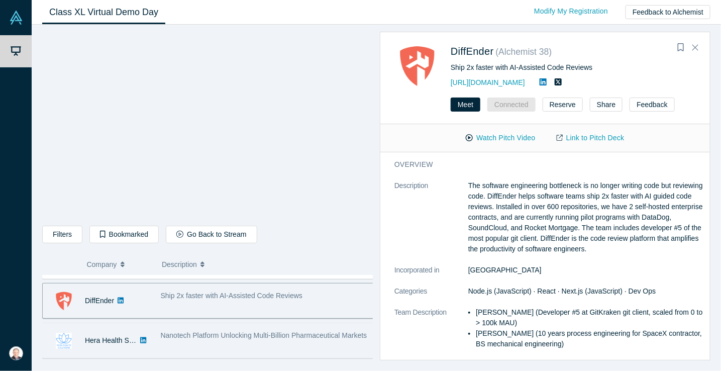
click at [165, 332] on span "Nanotech Platform Unlocking Multi-Billion Pharmaceutical Markets" at bounding box center [264, 335] width 207 height 8
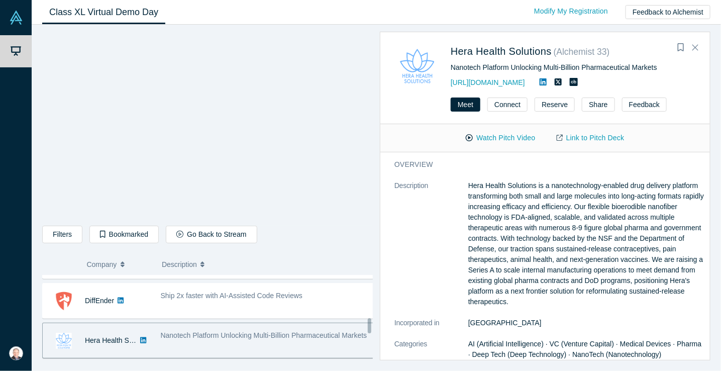
scroll to position [536, 0]
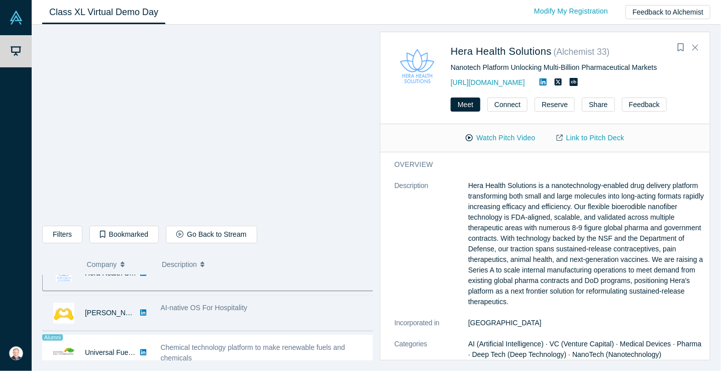
click at [161, 309] on span "AI-native OS For Hospitality" at bounding box center [204, 308] width 87 height 8
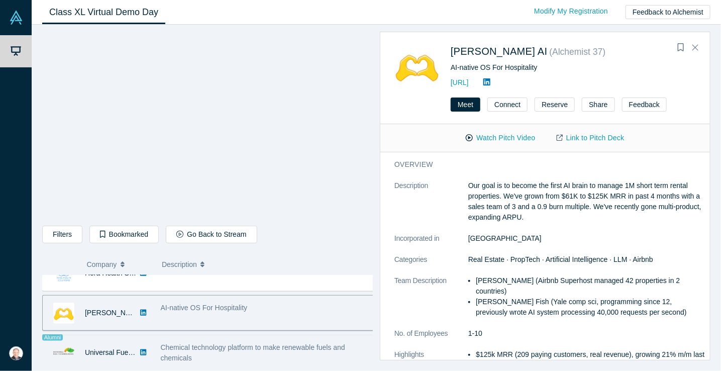
click at [169, 343] on span "Chemical technology platform to make renewable fuels and chemicals" at bounding box center [253, 352] width 184 height 19
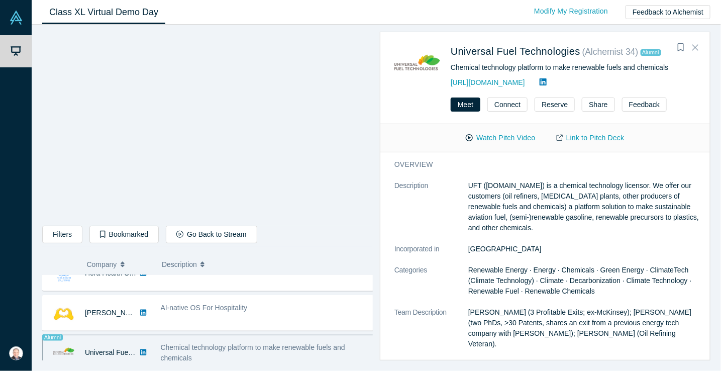
scroll to position [603, 0]
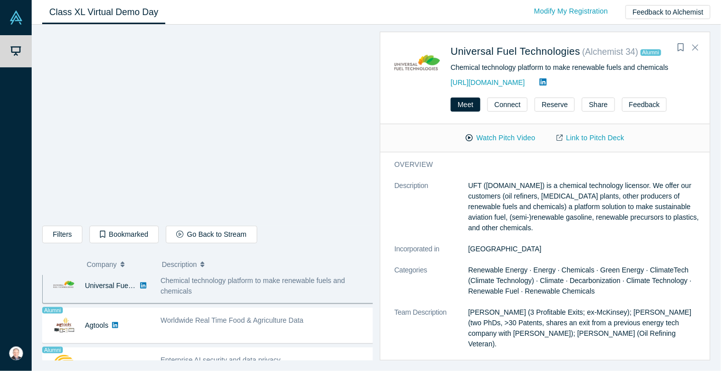
click at [172, 283] on div "Chemical technology platform to make renewable fuels and chemicals" at bounding box center [269, 285] width 216 height 21
click at [520, 137] on button "Watch Pitch Video" at bounding box center [500, 138] width 90 height 18
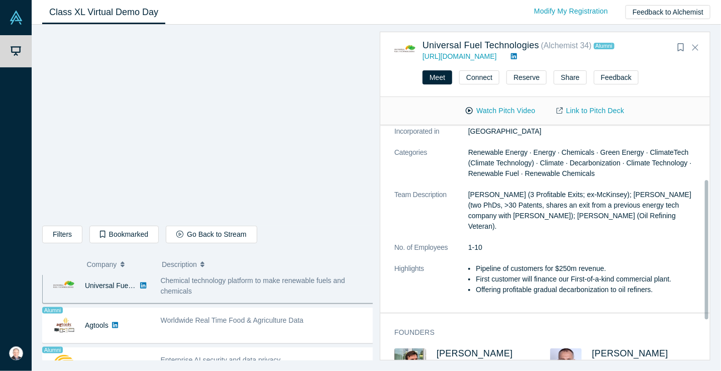
scroll to position [0, 0]
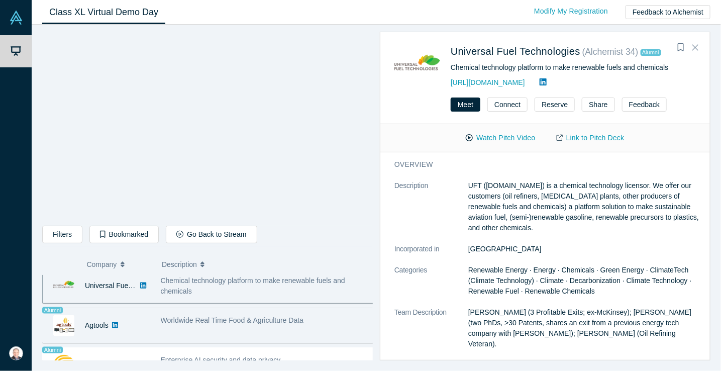
click at [166, 319] on span "Worldwide Real Time Food & Agriculture Data" at bounding box center [232, 320] width 143 height 8
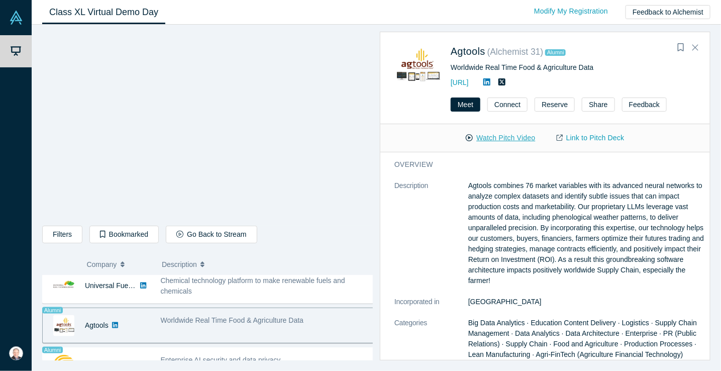
click at [497, 138] on button "Watch Pitch Video" at bounding box center [500, 138] width 90 height 18
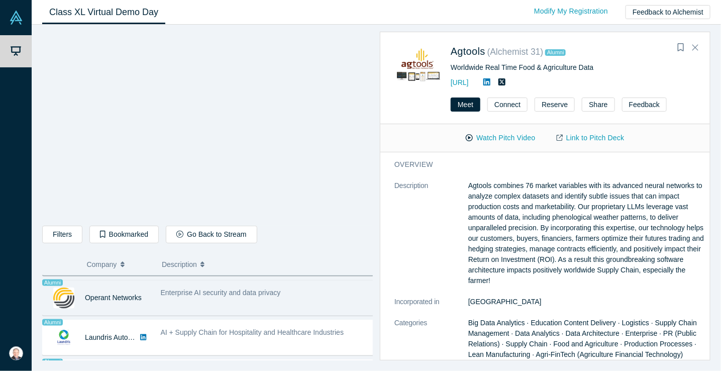
click at [208, 296] on div "Enterprise AI security and data privacy" at bounding box center [268, 298] width 227 height 32
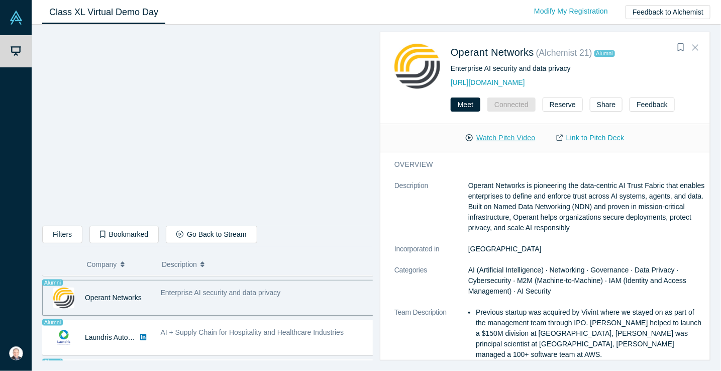
click at [496, 138] on button "Watch Pitch Video" at bounding box center [500, 138] width 90 height 18
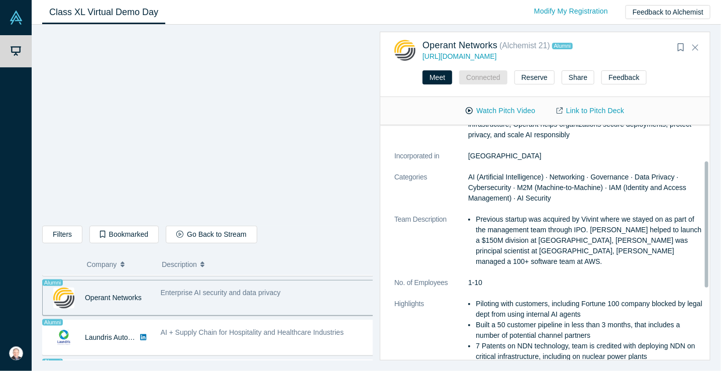
scroll to position [0, 0]
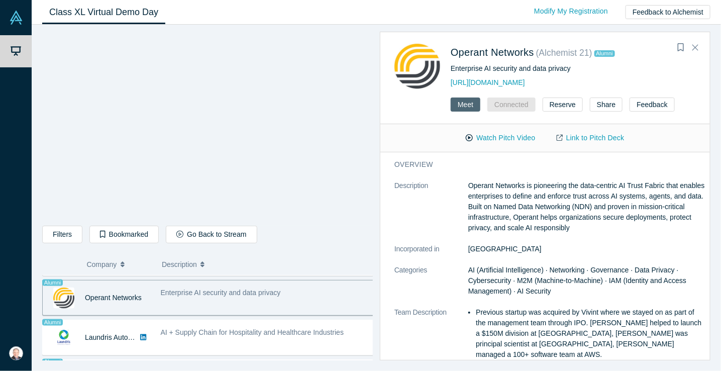
click at [470, 105] on button "Meet" at bounding box center [466, 105] width 30 height 14
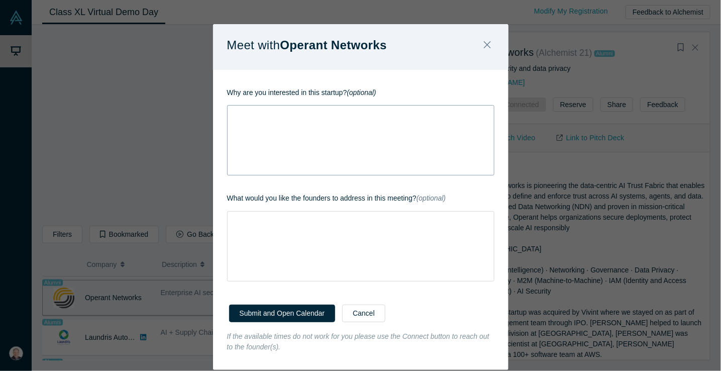
click at [240, 118] on div "rdw-editor" at bounding box center [361, 114] width 254 height 11
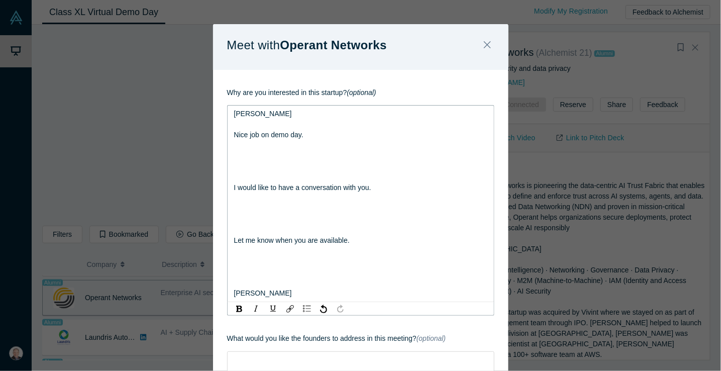
click at [236, 164] on div "rdw-editor" at bounding box center [361, 166] width 254 height 11
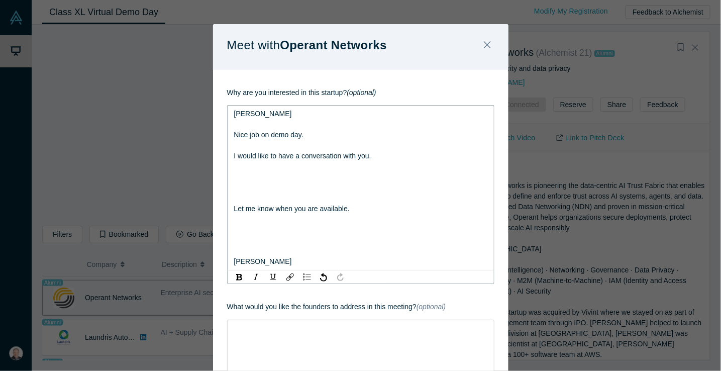
click at [236, 194] on div "rdw-editor" at bounding box center [361, 198] width 254 height 11
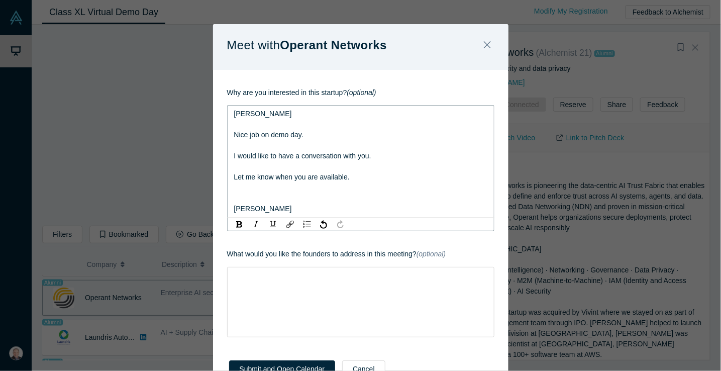
click at [238, 196] on div "rdw-editor" at bounding box center [361, 198] width 254 height 11
drag, startPoint x: 365, startPoint y: 178, endPoint x: 213, endPoint y: 168, distance: 152.6
click at [213, 168] on div "Why are you interested in this startup? (optional) Keith Nice job on demo day. …" at bounding box center [361, 209] width 296 height 278
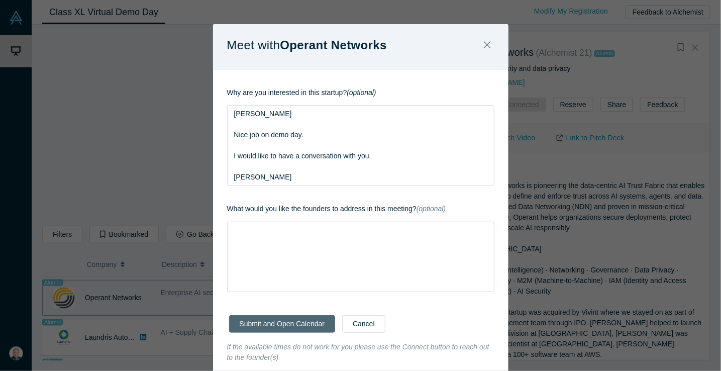
click at [280, 337] on div "Submit and Open Calendar Cancel" at bounding box center [361, 322] width 296 height 39
click at [259, 237] on div "rdw-wrapper" at bounding box center [360, 257] width 267 height 70
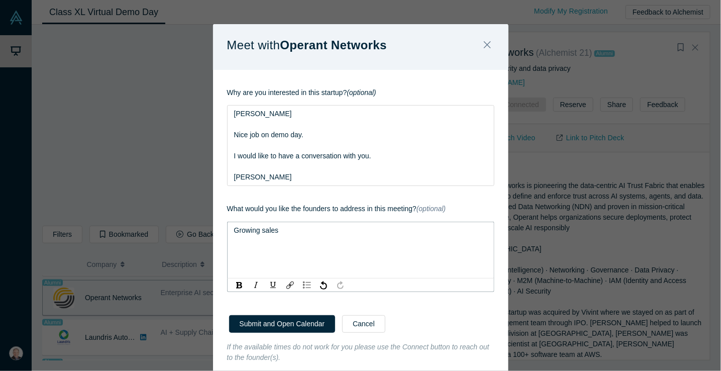
scroll to position [33, 0]
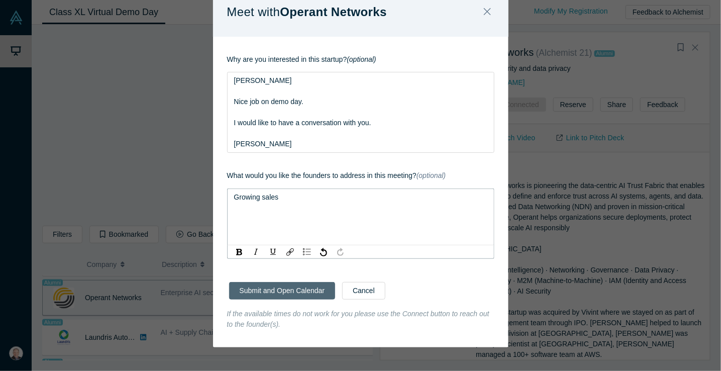
click at [276, 286] on button "Submit and Open Calendar" at bounding box center [282, 291] width 107 height 18
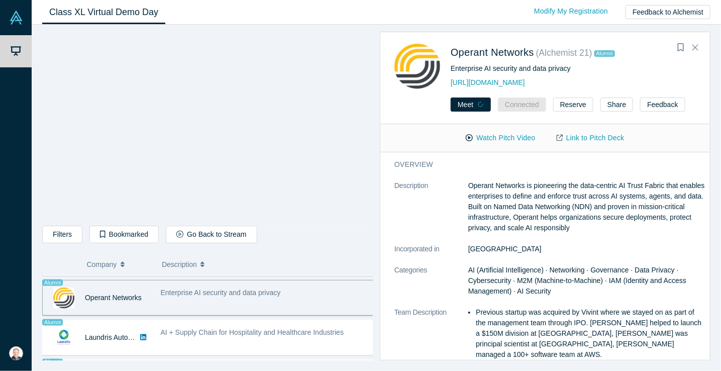
scroll to position [23, 0]
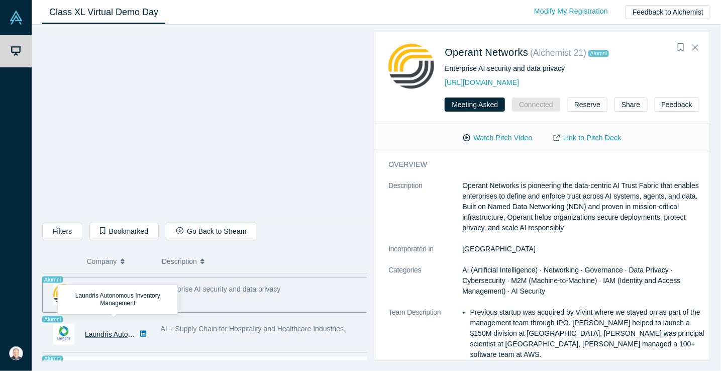
click at [100, 335] on link "Laundris Autonomous Inventory Management" at bounding box center [156, 334] width 142 height 8
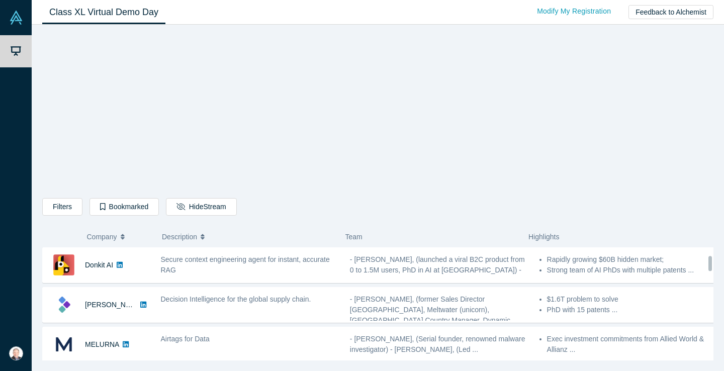
scroll to position [66, 0]
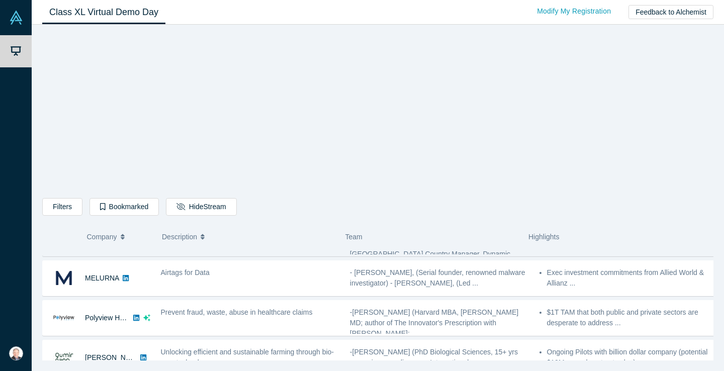
click at [204, 280] on div "Airtags for Data" at bounding box center [249, 278] width 189 height 32
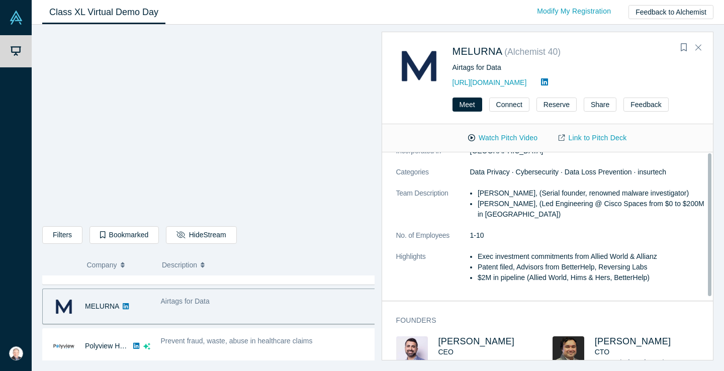
scroll to position [0, 0]
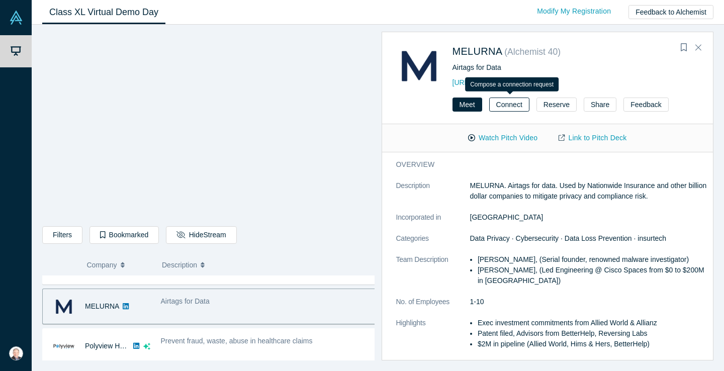
click at [510, 104] on button "Connect" at bounding box center [509, 105] width 40 height 14
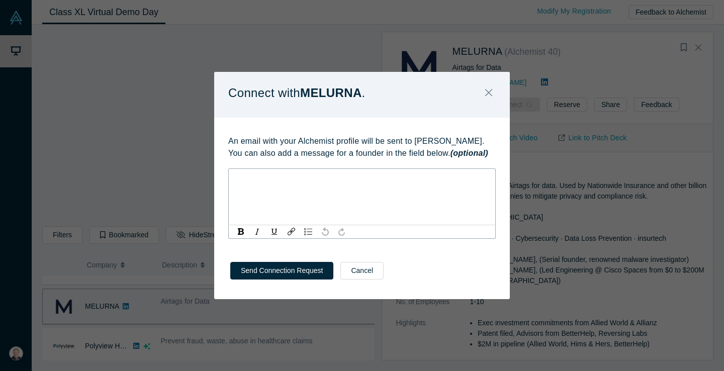
click at [270, 176] on div "rdw-editor" at bounding box center [362, 177] width 254 height 11
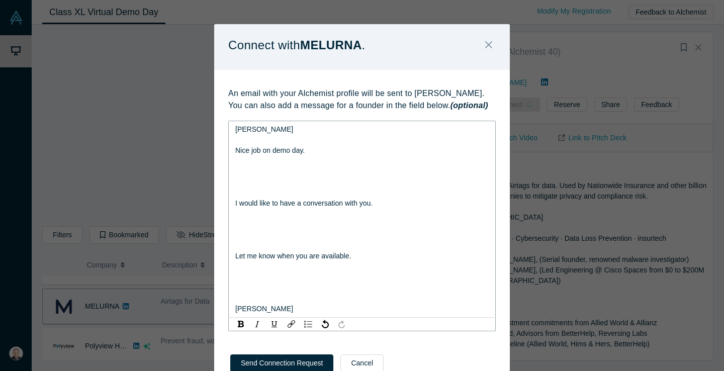
click at [236, 288] on div "rdw-editor" at bounding box center [362, 288] width 254 height 11
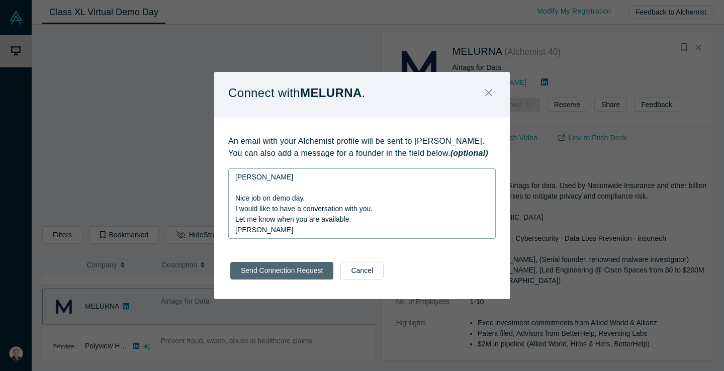
click at [297, 276] on button "Send Connection Request" at bounding box center [281, 271] width 103 height 18
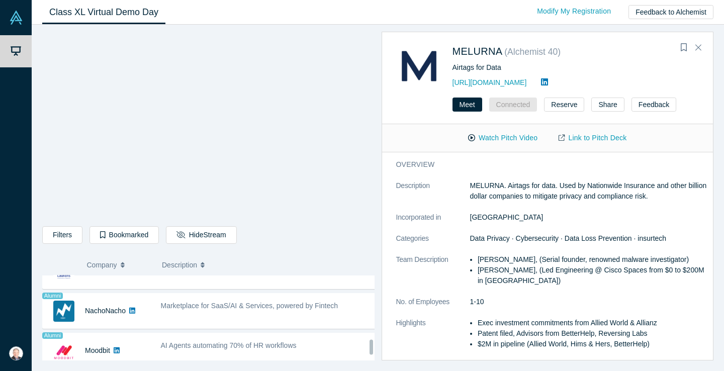
scroll to position [804, 0]
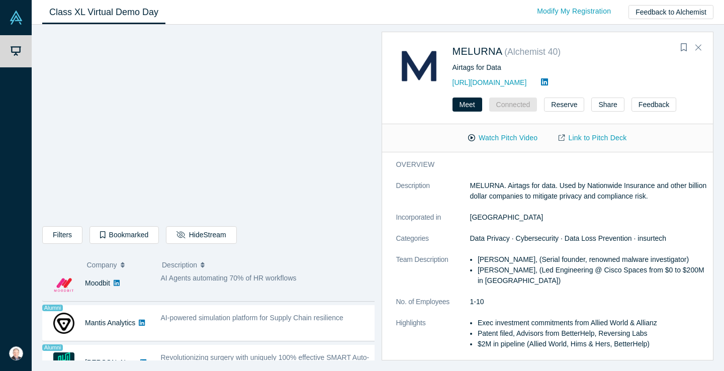
click at [164, 282] on div "AI Agents automating 70% of HR workflows" at bounding box center [269, 283] width 229 height 32
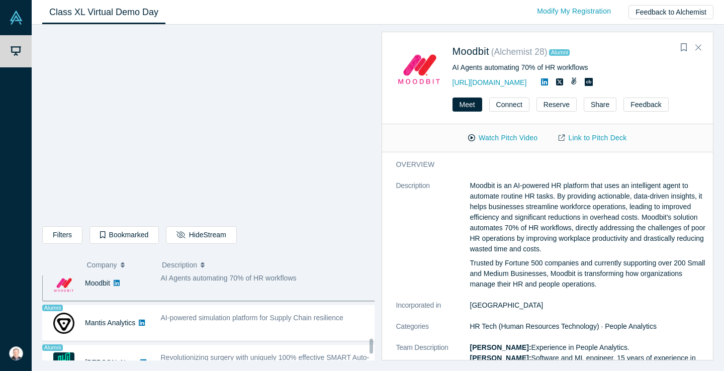
scroll to position [792, 0]
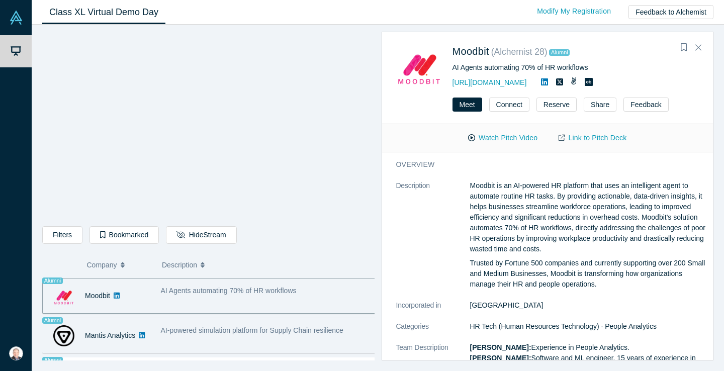
click at [192, 328] on span "AI-powered simulation platform for Supply Chain resilience" at bounding box center [252, 330] width 182 height 8
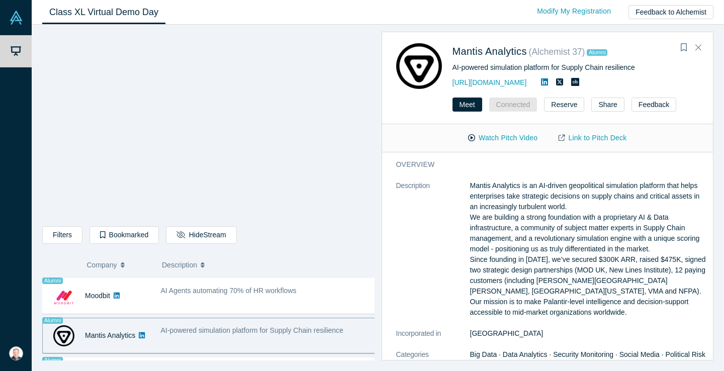
scroll to position [859, 0]
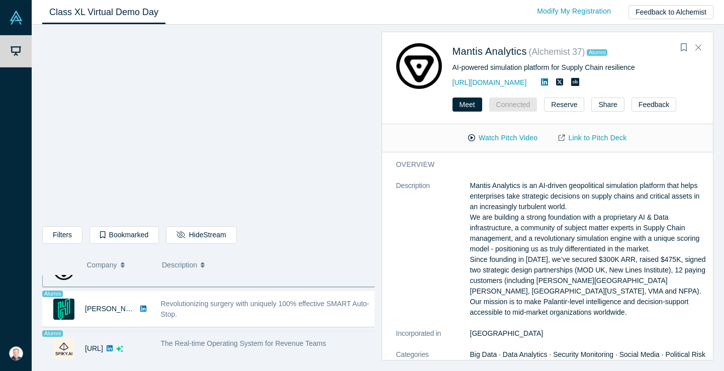
click at [164, 340] on span "The Real-time Operating System for Revenue Teams" at bounding box center [243, 343] width 165 height 8
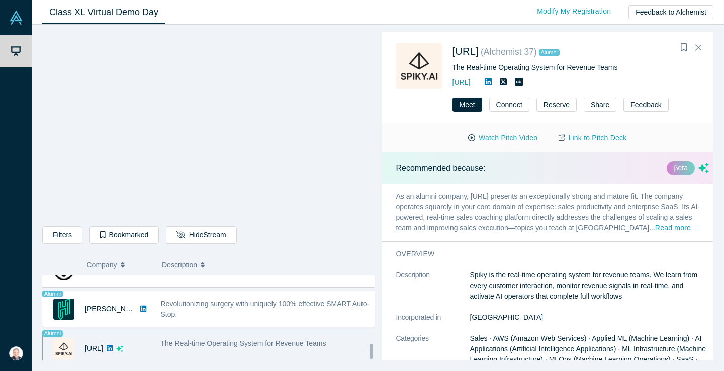
click at [515, 133] on button "Watch Pitch Video" at bounding box center [502, 138] width 90 height 18
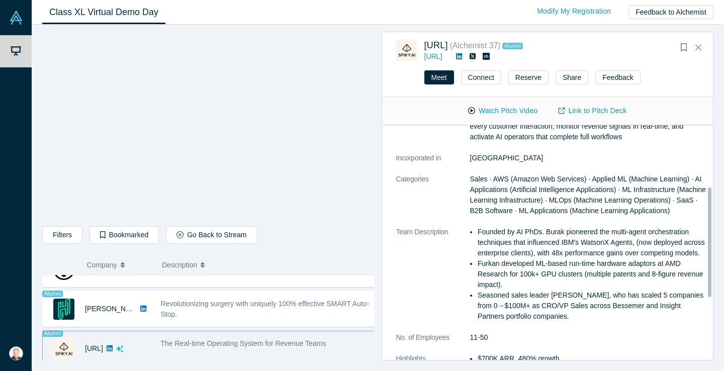
scroll to position [0, 0]
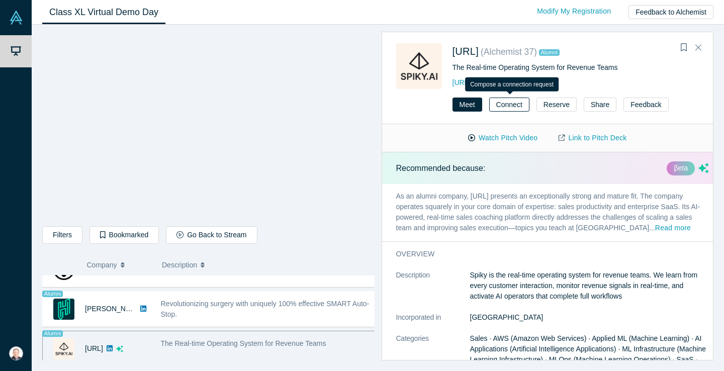
click at [505, 102] on button "Connect" at bounding box center [509, 105] width 40 height 14
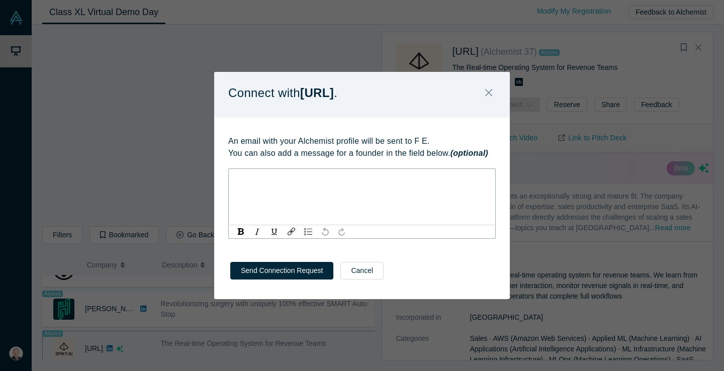
click at [252, 178] on div "rdw-editor" at bounding box center [362, 177] width 254 height 11
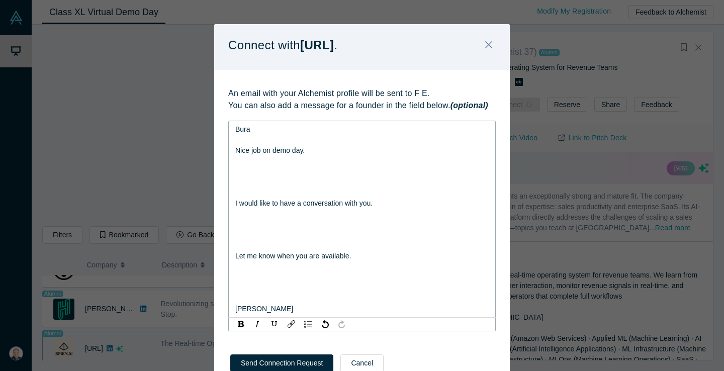
click at [252, 177] on div "rdw-editor" at bounding box center [362, 182] width 254 height 11
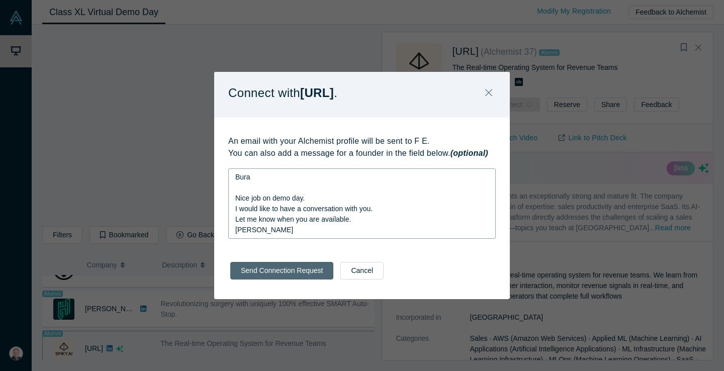
click at [274, 277] on button "Send Connection Request" at bounding box center [281, 271] width 103 height 18
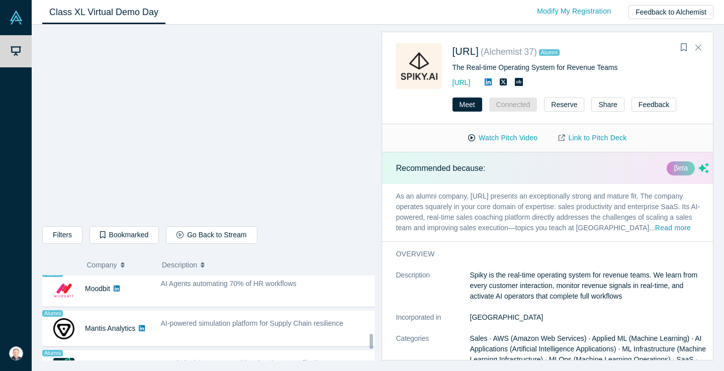
scroll to position [731, 0]
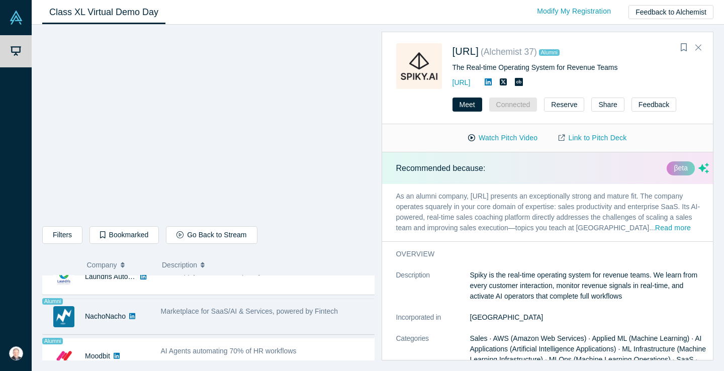
click at [212, 322] on div "Marketplace for SaaS/AI & Services, powered by Fintech" at bounding box center [269, 317] width 229 height 32
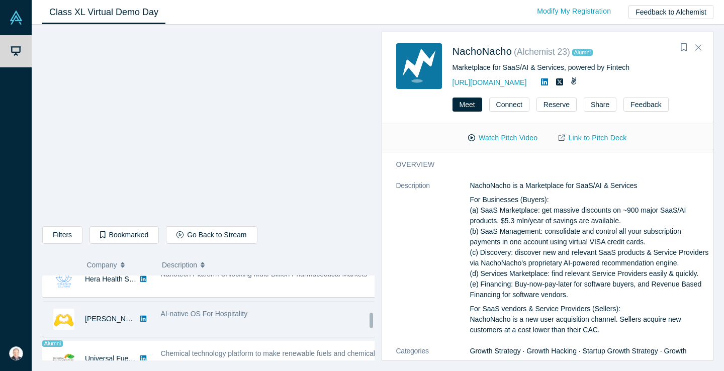
scroll to position [463, 0]
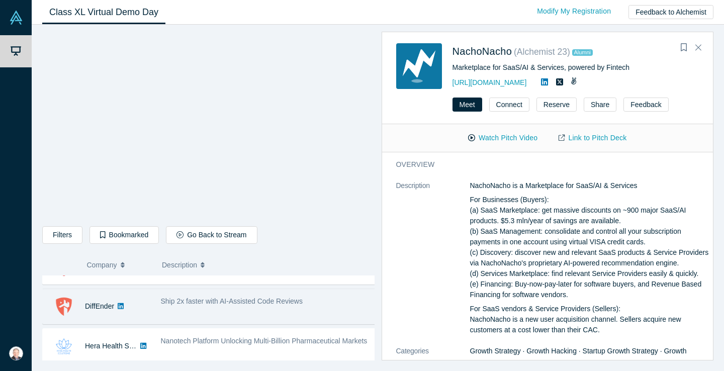
click at [174, 305] on div "Ship 2x faster with AI-Assisted Code Reviews" at bounding box center [269, 307] width 229 height 32
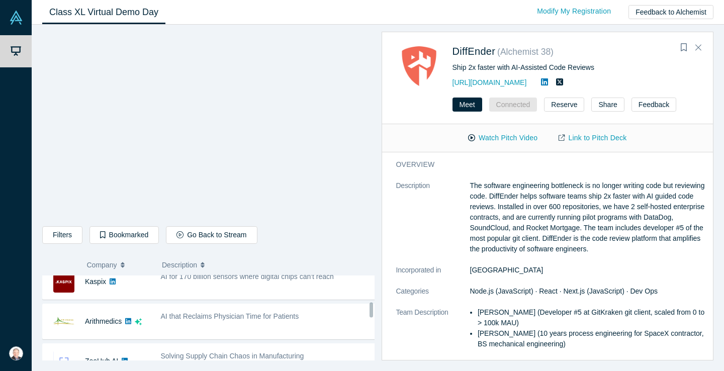
scroll to position [262, 0]
